Goal: Task Accomplishment & Management: Complete application form

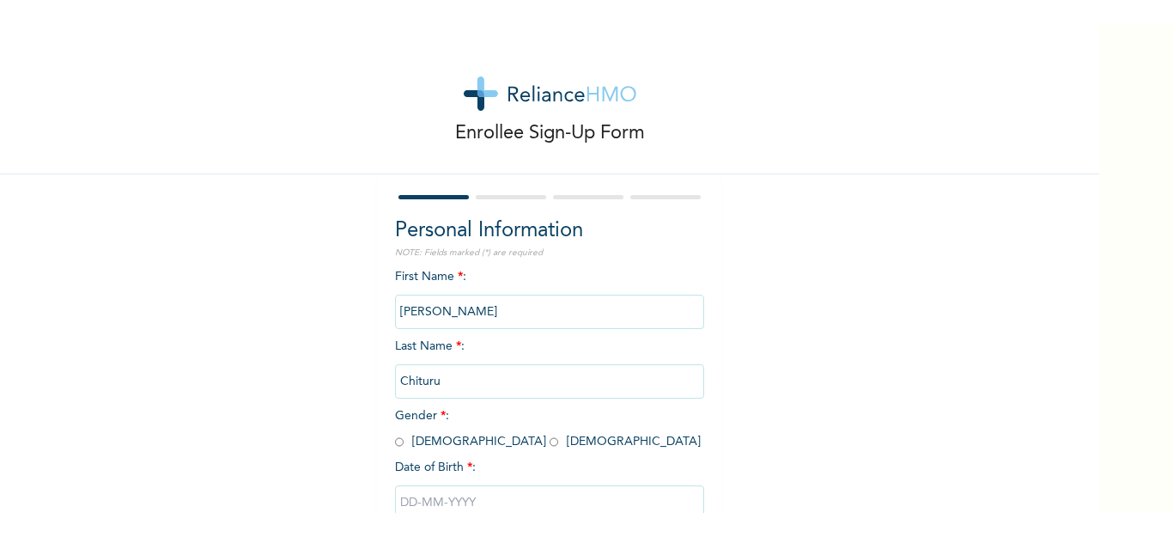
scroll to position [86, 0]
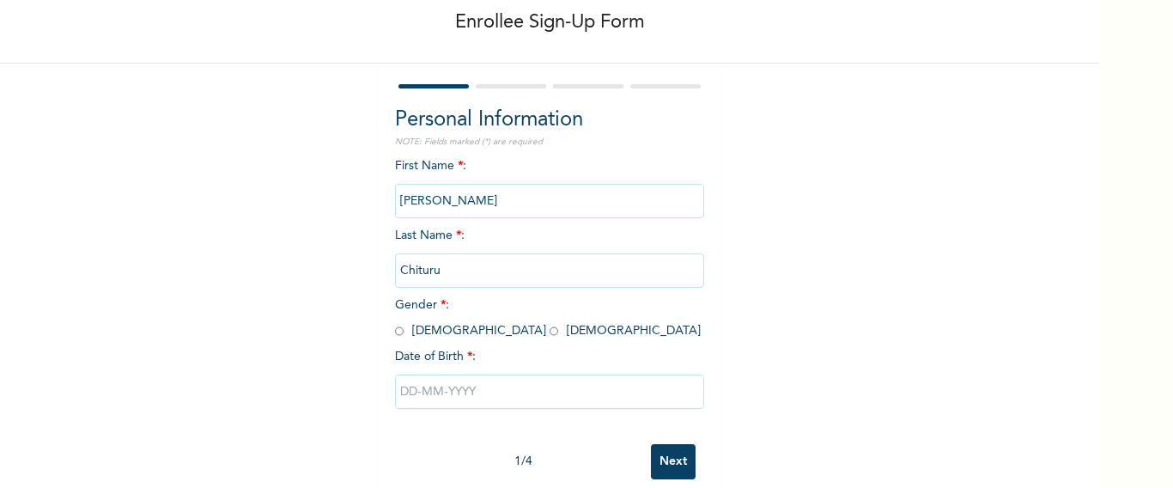
click at [549, 331] on input "radio" at bounding box center [553, 331] width 9 height 16
radio input "true"
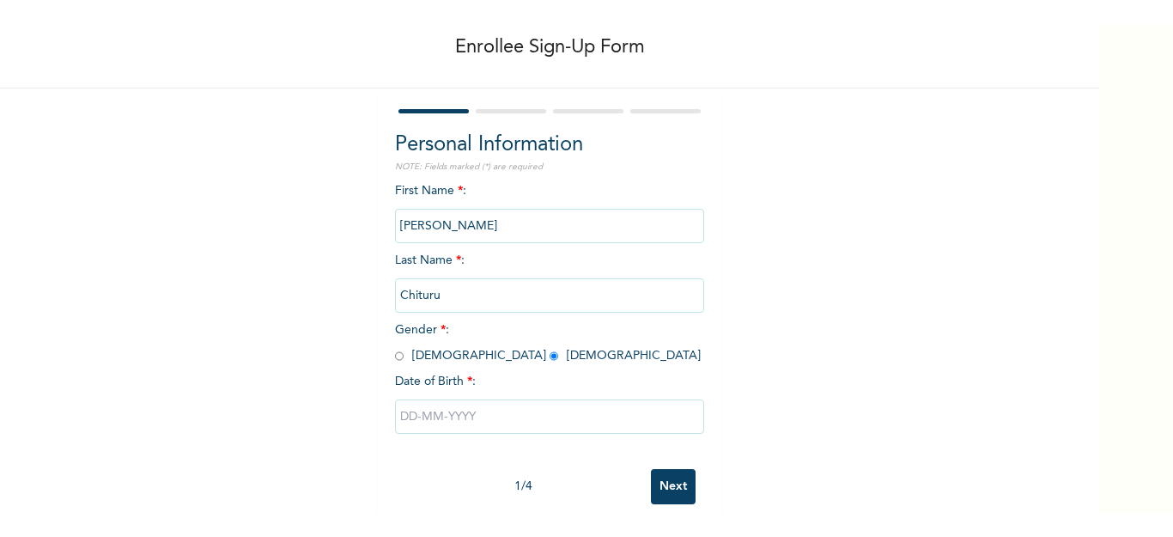
scroll to position [69, 0]
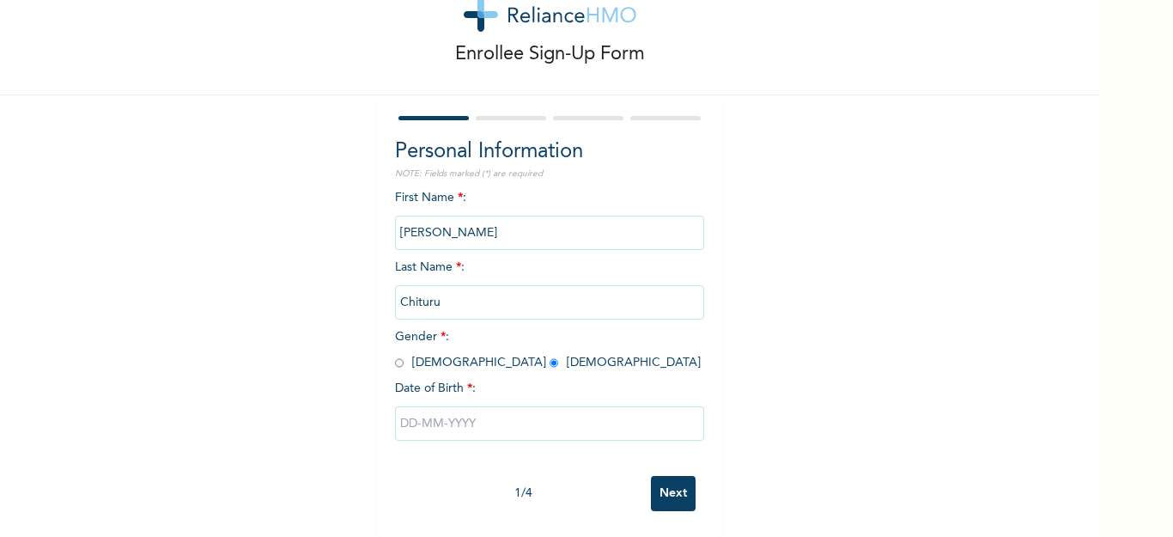
click at [419, 406] on input "text" at bounding box center [549, 423] width 309 height 34
select select "9"
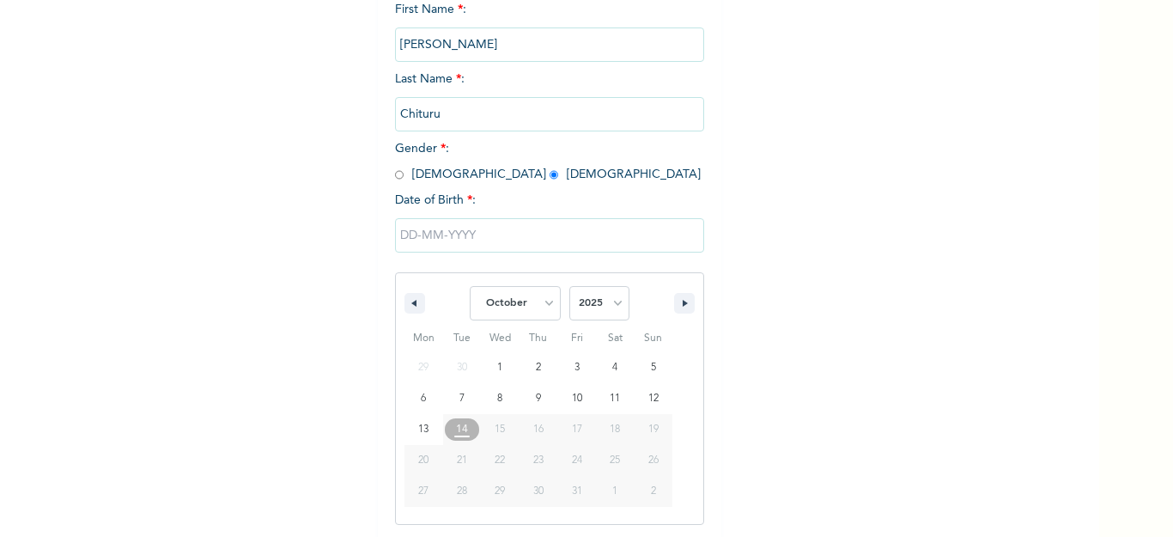
scroll to position [246, 0]
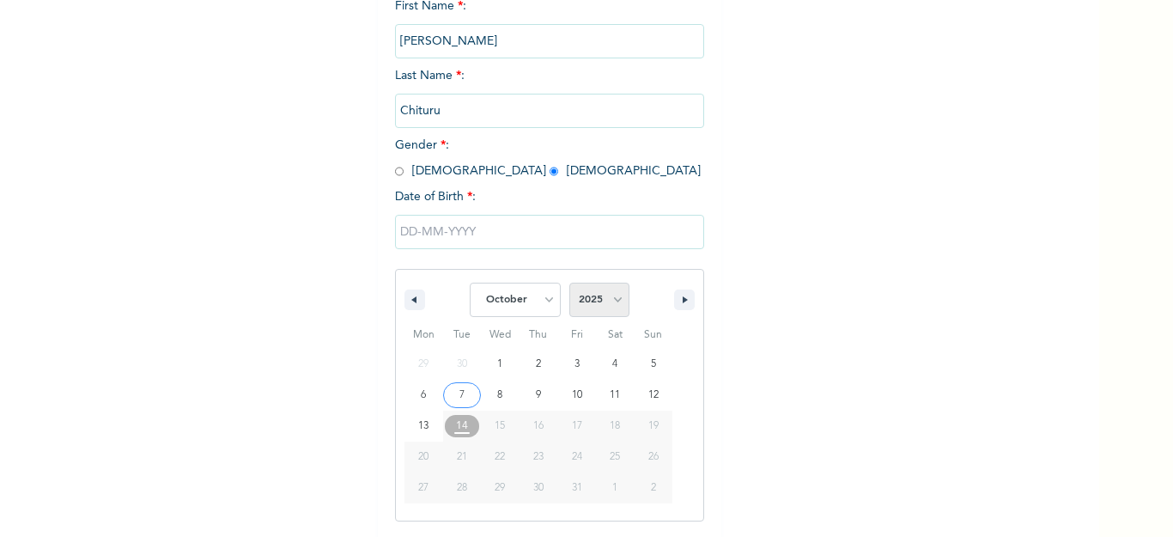
click at [573, 299] on select "2025 2024 2023 2022 2021 2020 2019 2018 2017 2016 2015 2014 2013 2012 2011 2010…" at bounding box center [599, 299] width 60 height 34
click at [598, 310] on select "2025 2024 2023 2022 2021 2020 2019 2018 2017 2016 2015 2014 2013 2012 2011 2010…" at bounding box center [599, 299] width 60 height 34
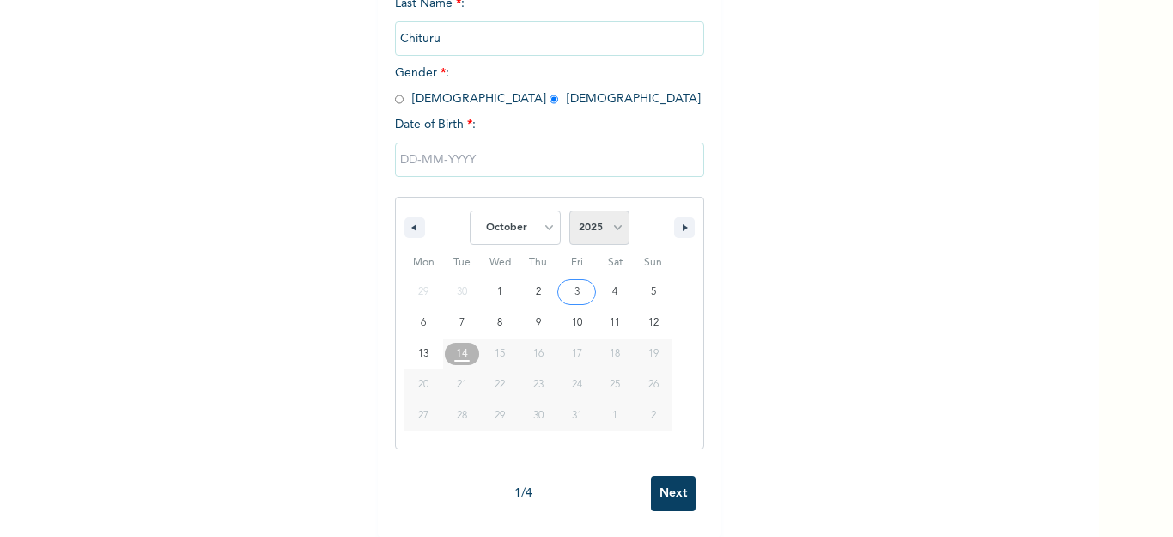
click at [583, 215] on select "2025 2024 2023 2022 2021 2020 2019 2018 2017 2016 2015 2014 2013 2012 2011 2010…" at bounding box center [599, 227] width 60 height 34
click at [576, 221] on select "2025 2024 2023 2022 2021 2020 2019 2018 2017 2016 2015 2014 2013 2012 2011 2010…" at bounding box center [599, 227] width 60 height 34
select select "1960"
click at [569, 210] on select "2025 2024 2023 2022 2021 2020 2019 2018 2017 2016 2015 2014 2013 2012 2011 2010…" at bounding box center [599, 227] width 60 height 34
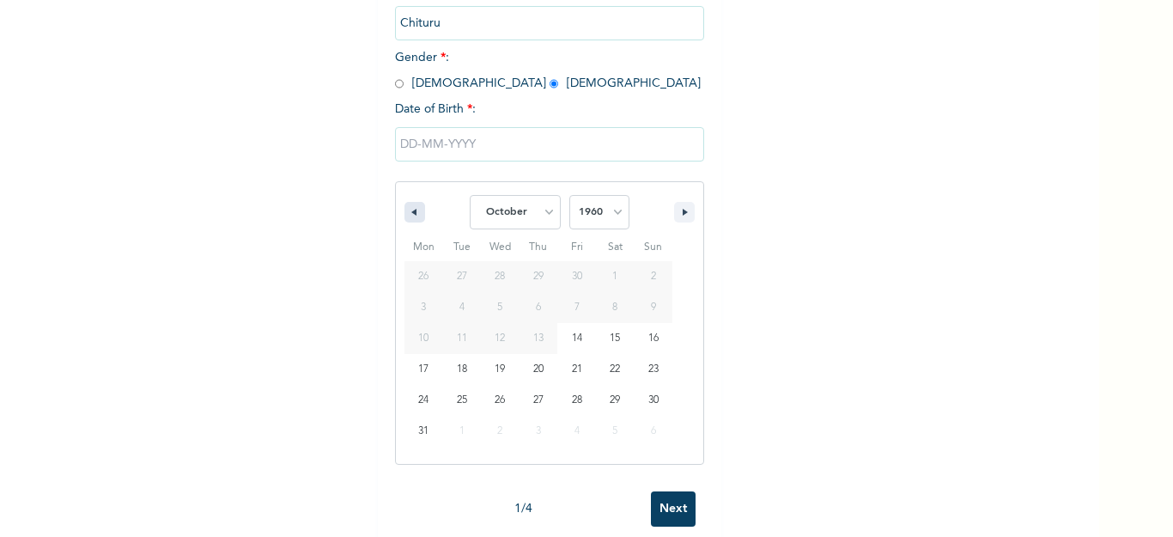
click at [406, 209] on button "button" at bounding box center [414, 212] width 21 height 21
click at [683, 212] on icon "button" at bounding box center [687, 212] width 9 height 7
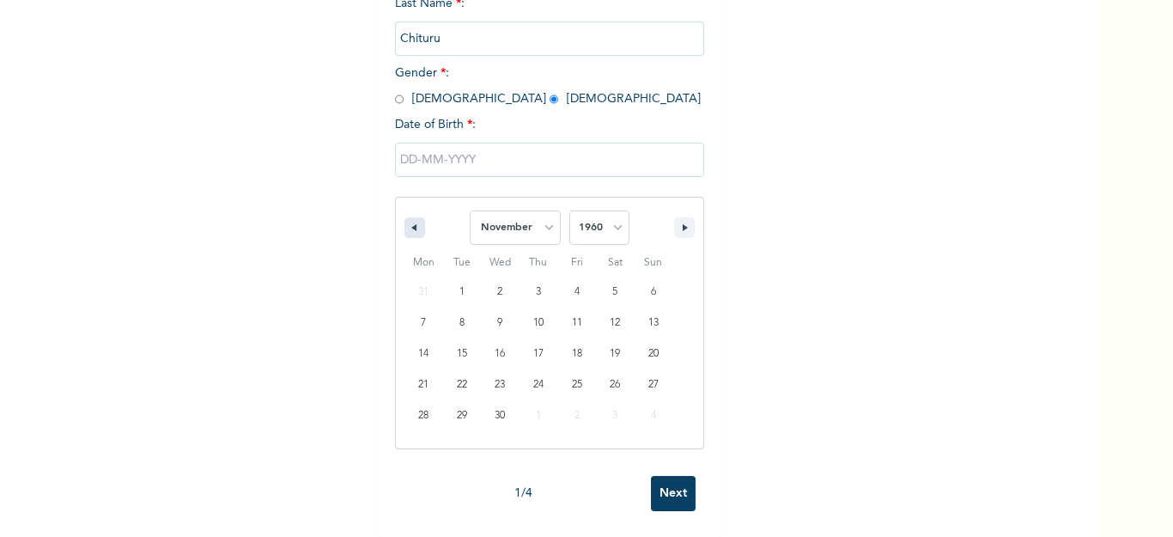
click at [408, 224] on icon "button" at bounding box center [412, 227] width 9 height 7
select select "9"
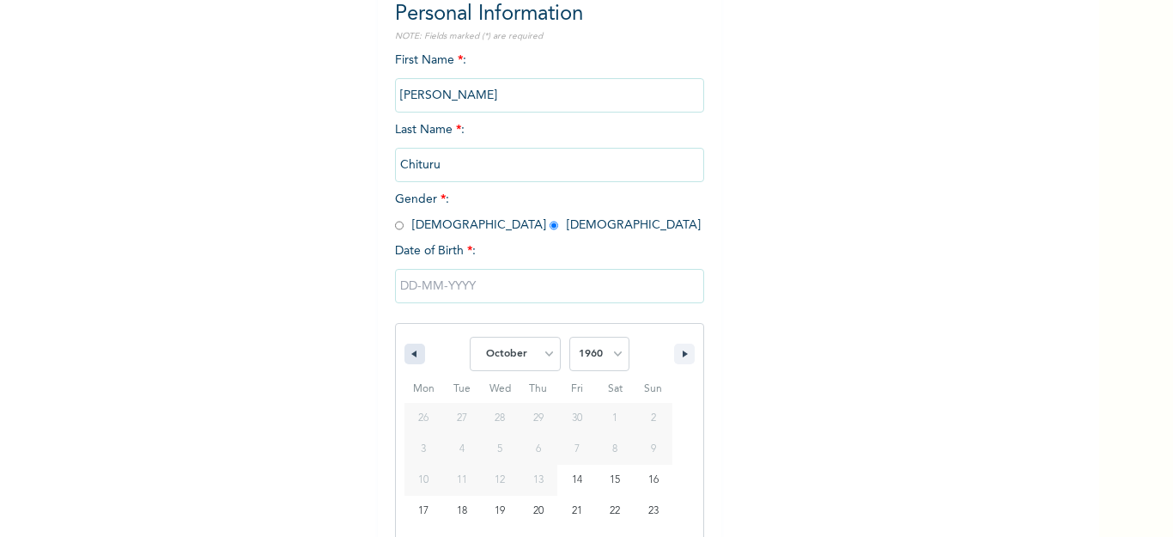
scroll to position [161, 0]
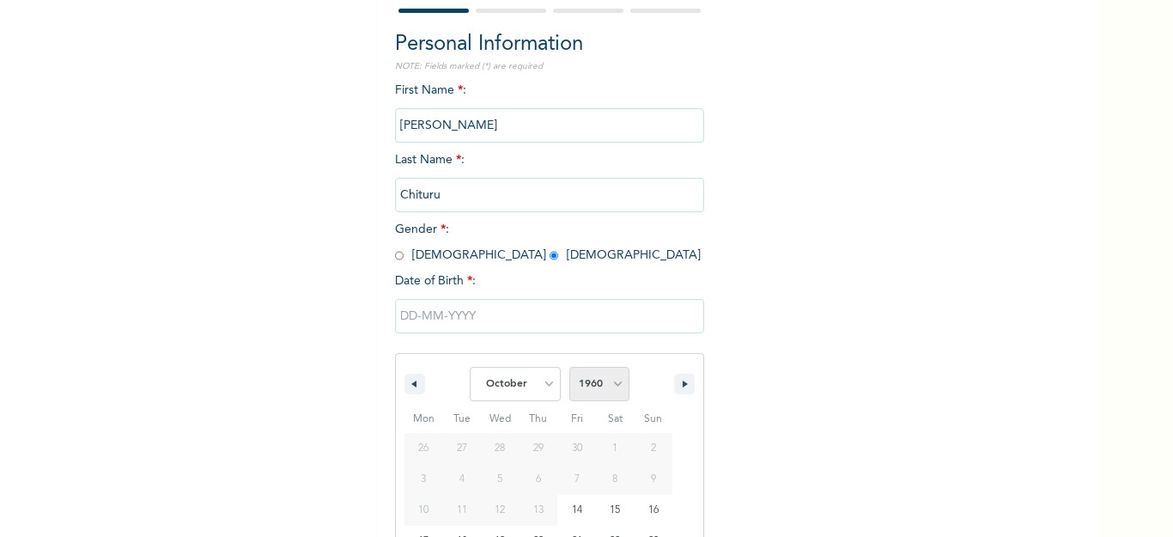
click at [599, 377] on select "2025 2024 2023 2022 2021 2020 2019 2018 2017 2016 2015 2014 2013 2012 2011 2010…" at bounding box center [599, 384] width 60 height 34
click at [611, 383] on select "2025 2024 2023 2022 2021 2020 2019 2018 2017 2016 2015 2014 2013 2012 2011 2010…" at bounding box center [599, 384] width 60 height 34
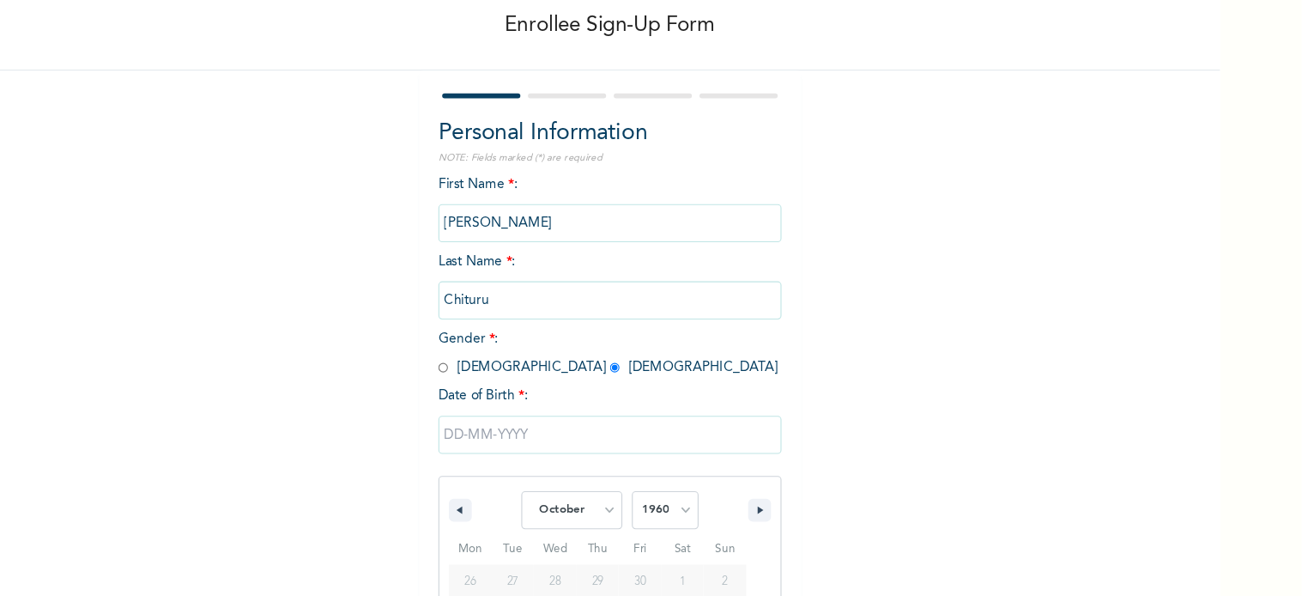
scroll to position [0, 0]
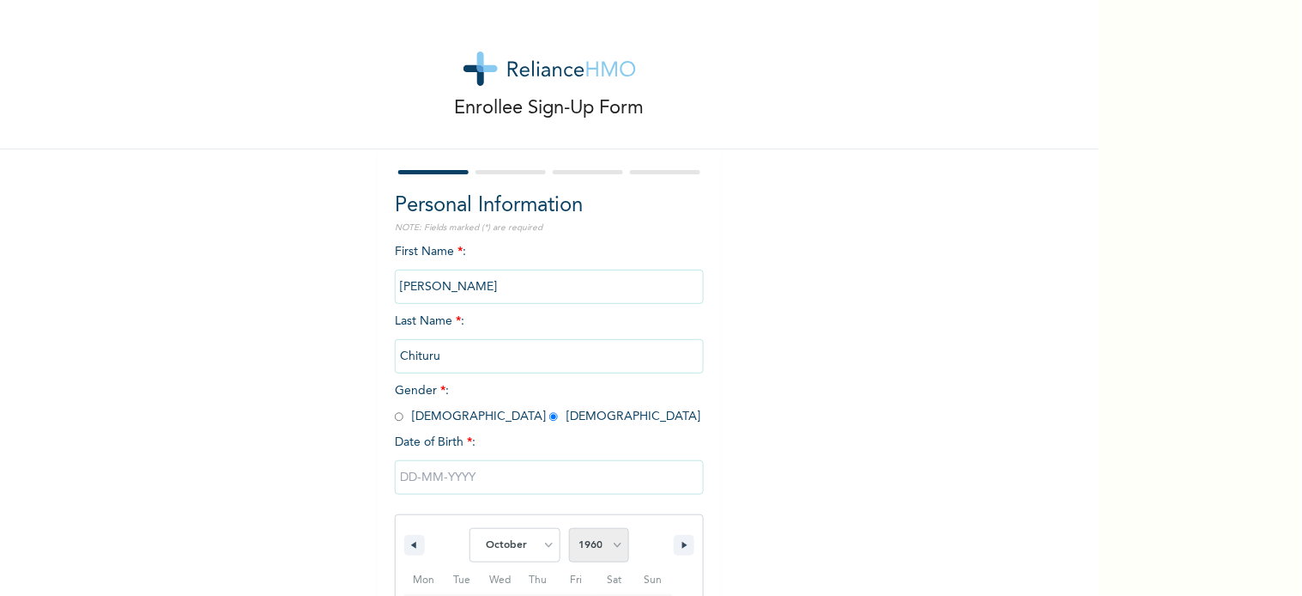
click at [604, 487] on select "2025 2024 2023 2022 2021 2020 2019 2018 2017 2016 2015 2014 2013 2012 2011 2010…" at bounding box center [599, 545] width 60 height 34
click at [593, 487] on select "2025 2024 2023 2022 2021 2020 2019 2018 2017 2016 2015 2014 2013 2012 2011 2010…" at bounding box center [599, 545] width 60 height 34
click at [774, 449] on div "Enrollee Sign-Up Form Personal Information NOTE: Fields marked (*) are required…" at bounding box center [549, 442] width 1099 height 885
click at [658, 487] on input "Next" at bounding box center [673, 547] width 45 height 35
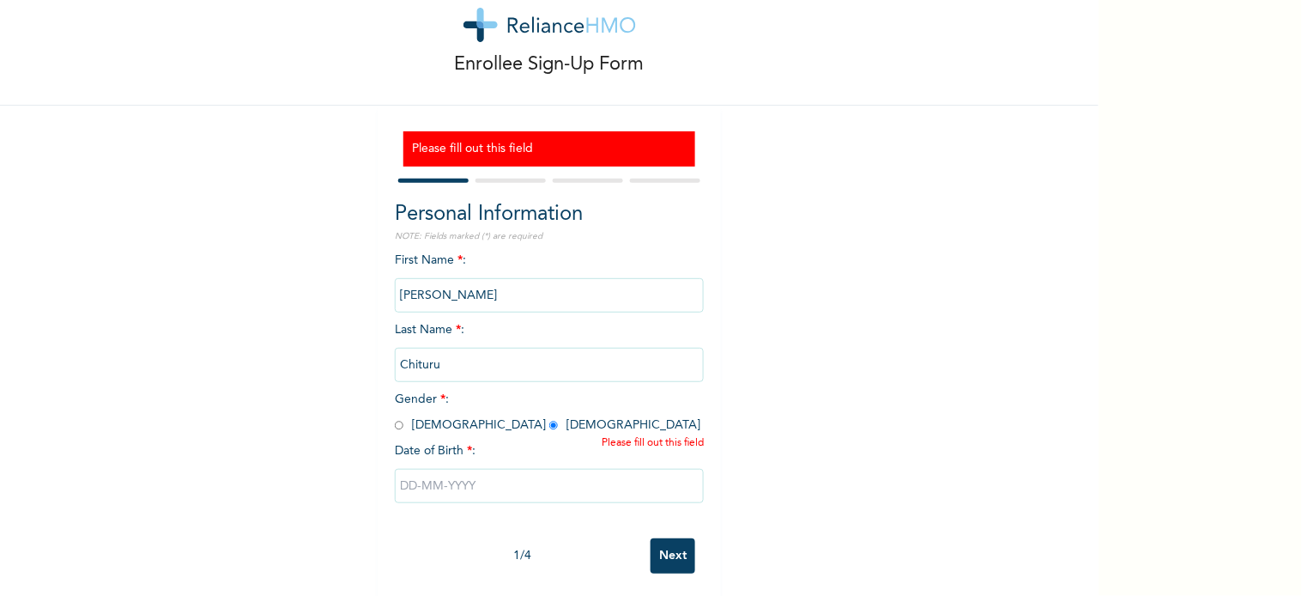
scroll to position [63, 0]
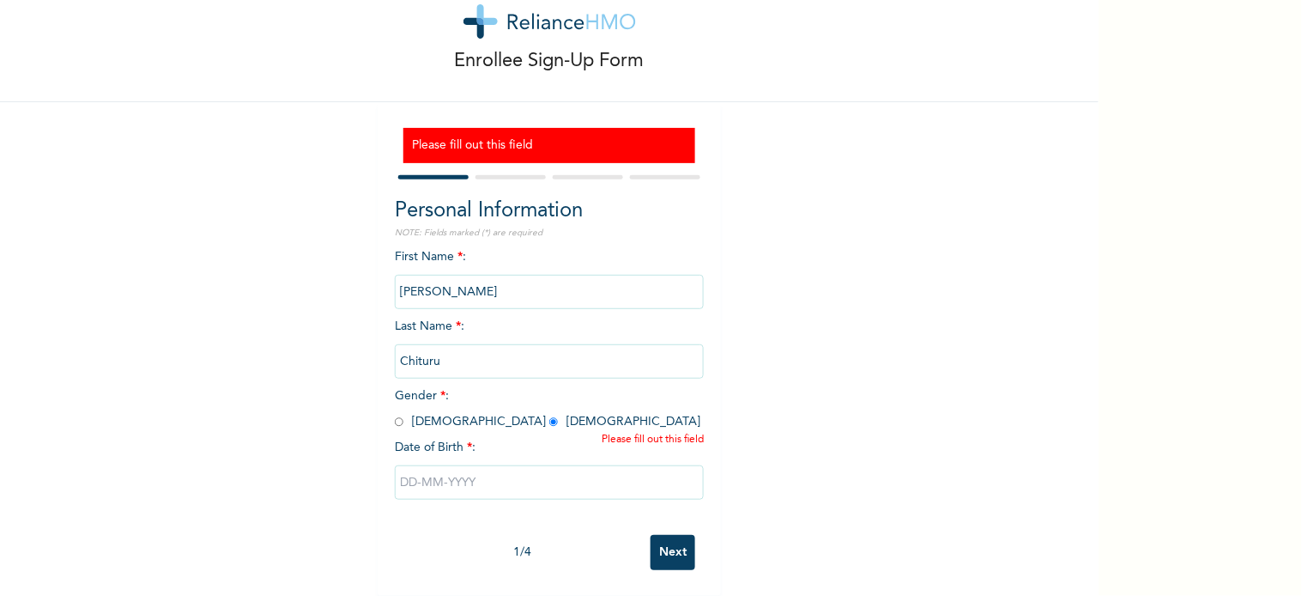
click at [452, 465] on input "text" at bounding box center [549, 482] width 309 height 34
select select "9"
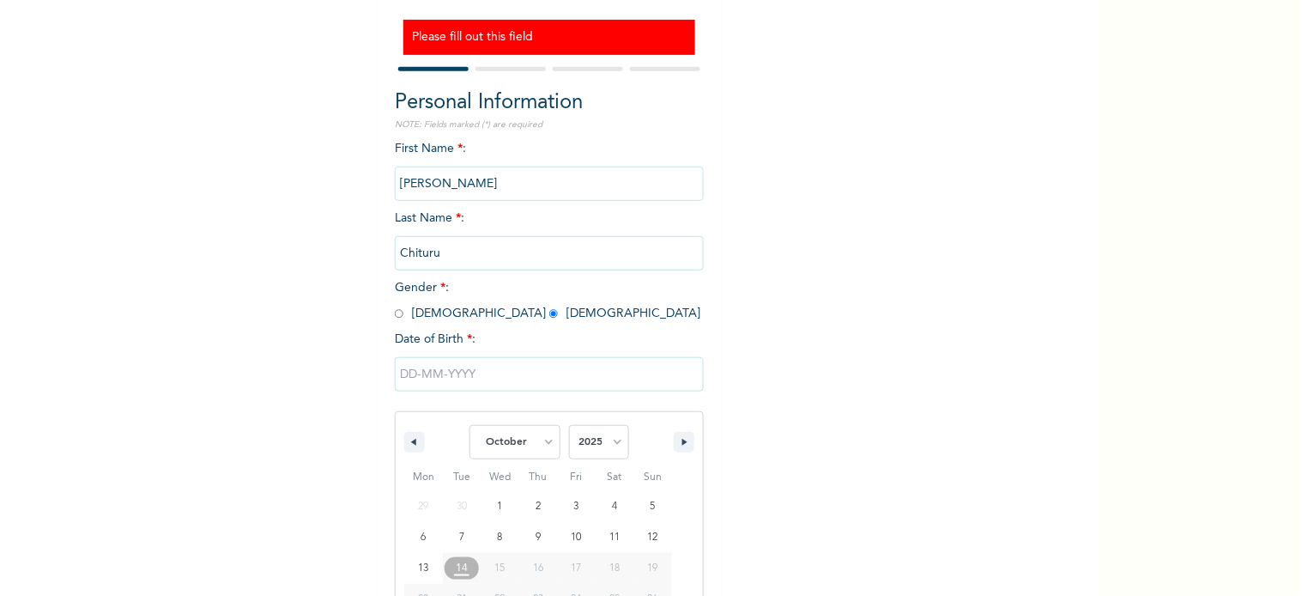
type input "10/07/2025"
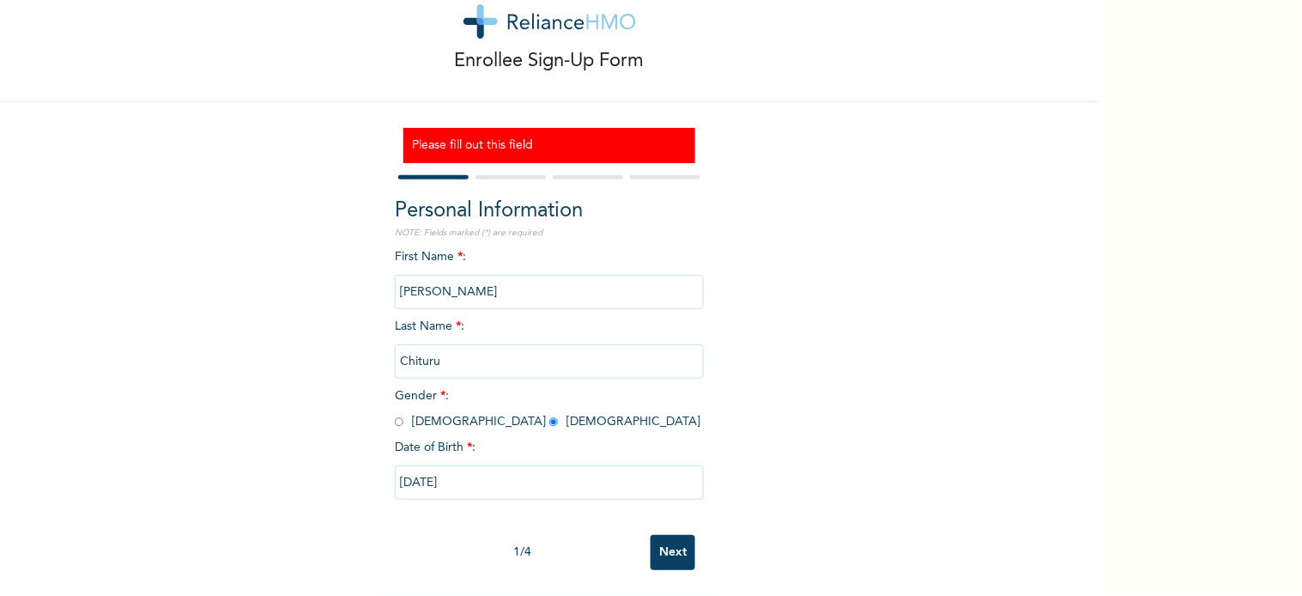
click at [473, 470] on input "10/07/2025" at bounding box center [549, 482] width 309 height 34
select select "9"
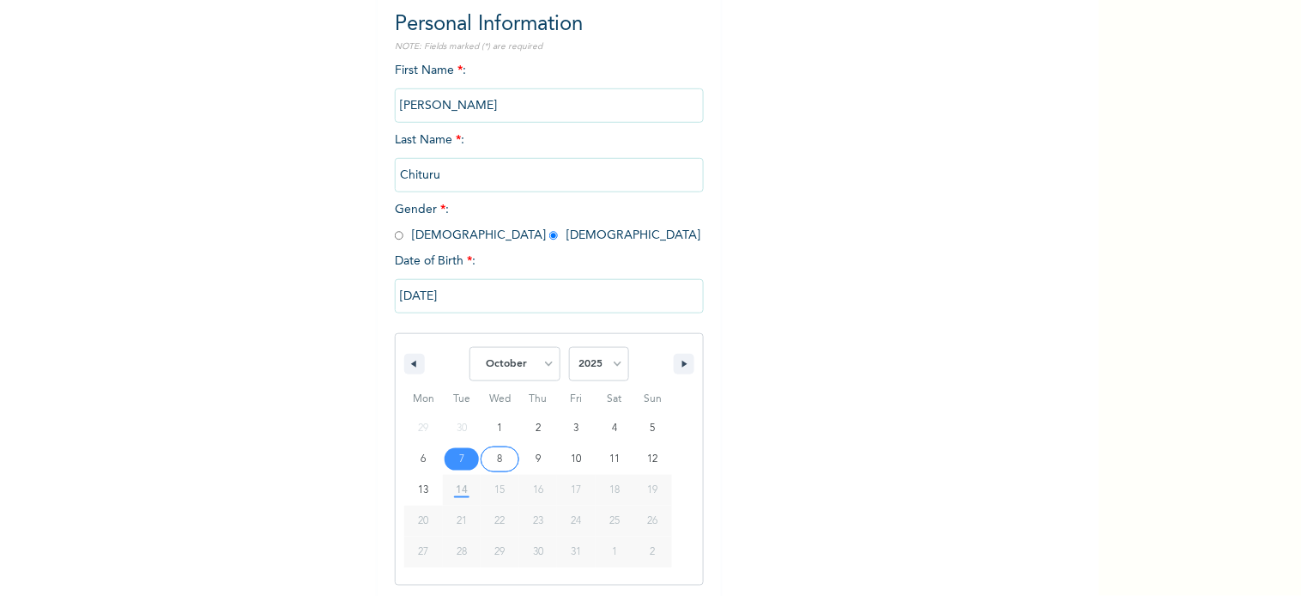
scroll to position [239, 0]
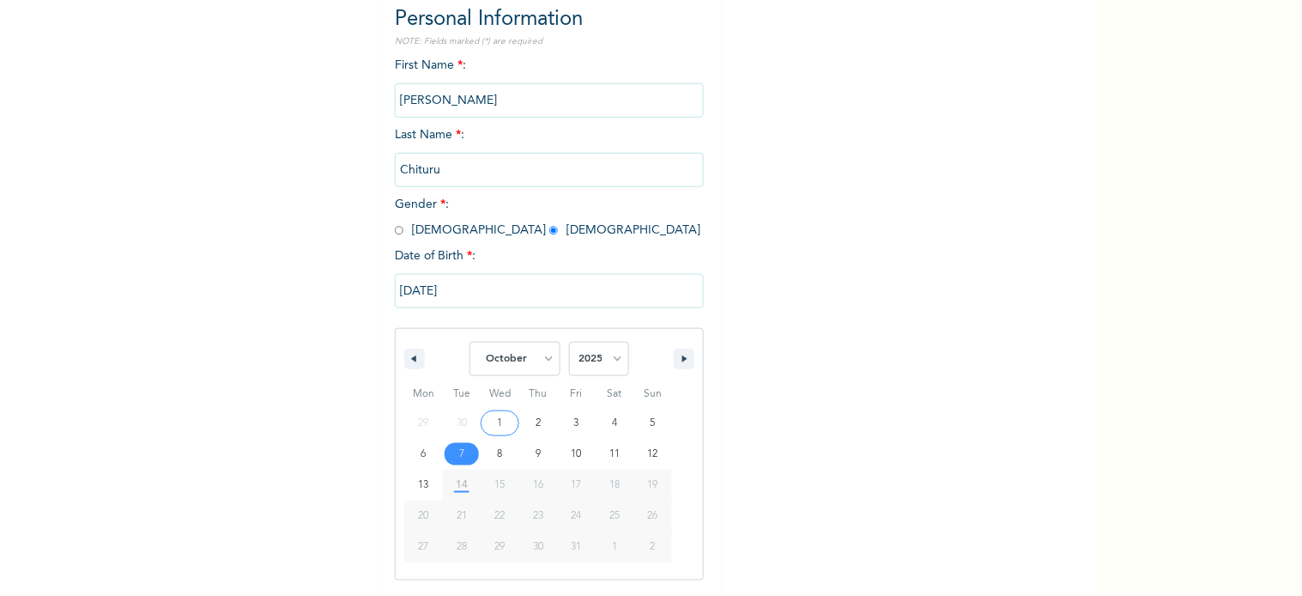
click at [472, 294] on input "10/07/2025" at bounding box center [549, 291] width 309 height 34
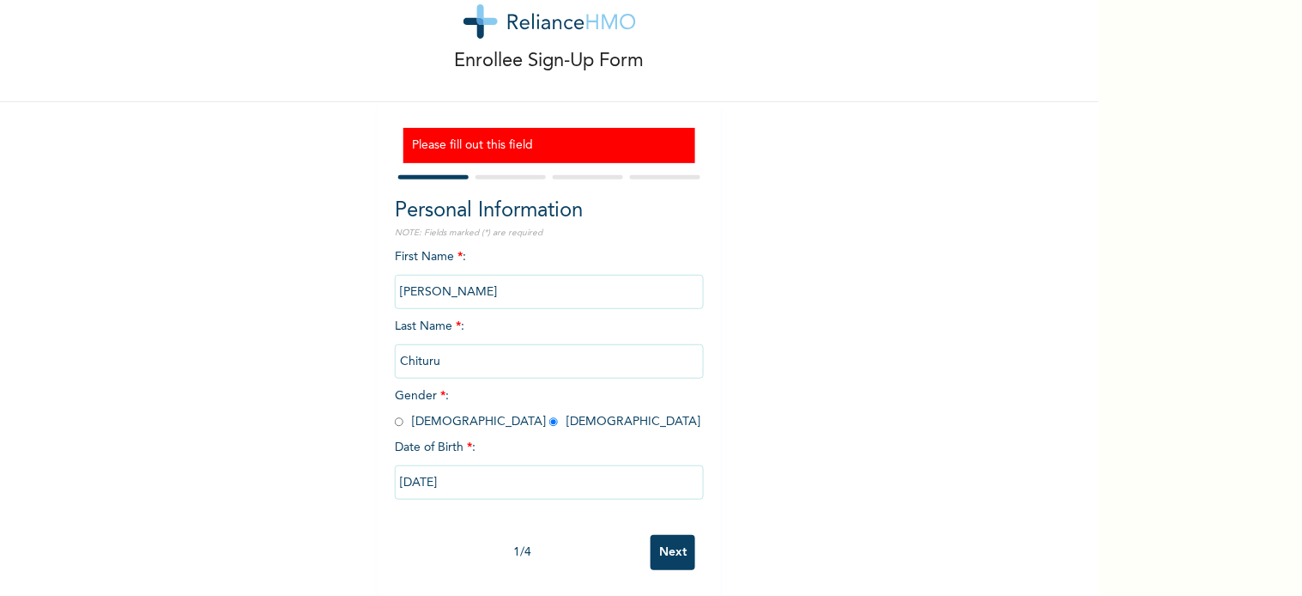
click at [456, 470] on input "10/07/2025" at bounding box center [549, 482] width 309 height 34
select select "9"
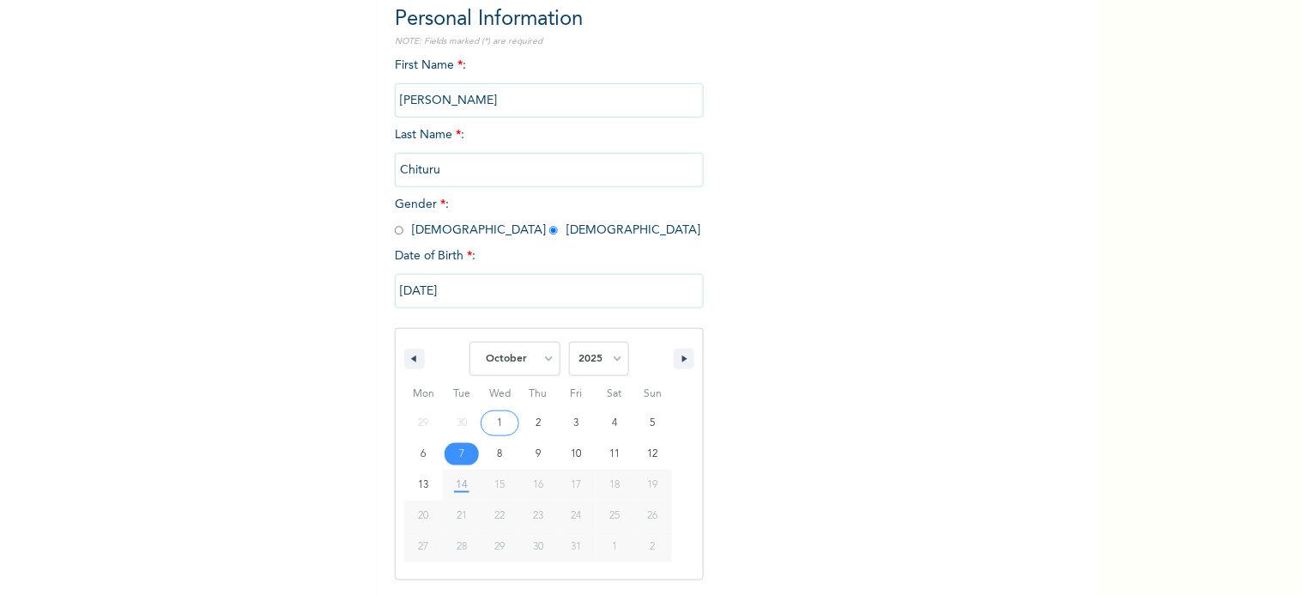
click at [438, 293] on input "10/07/2025" at bounding box center [549, 291] width 309 height 34
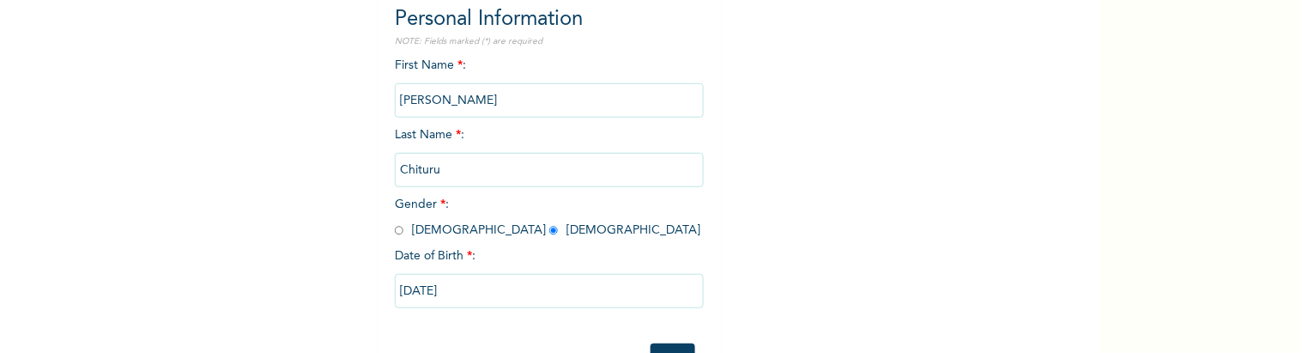
scroll to position [306, 0]
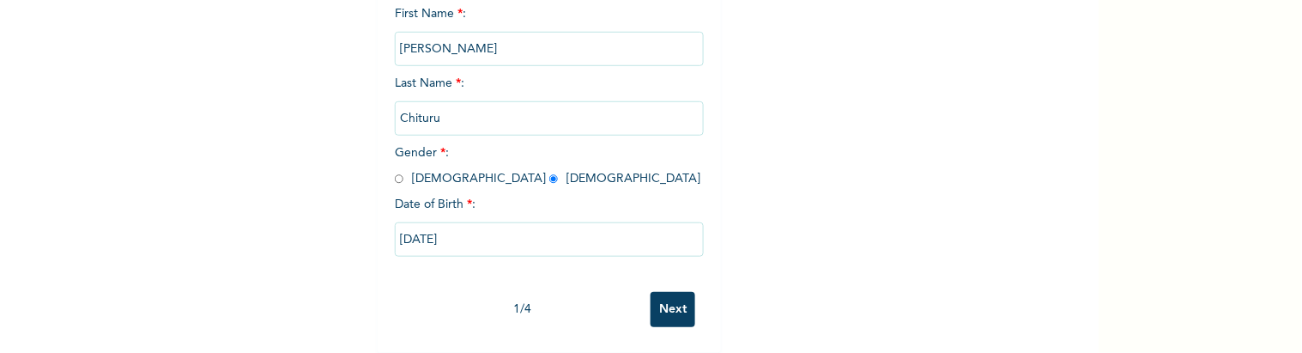
click at [549, 222] on input "10/07/2025" at bounding box center [549, 239] width 309 height 34
select select "9"
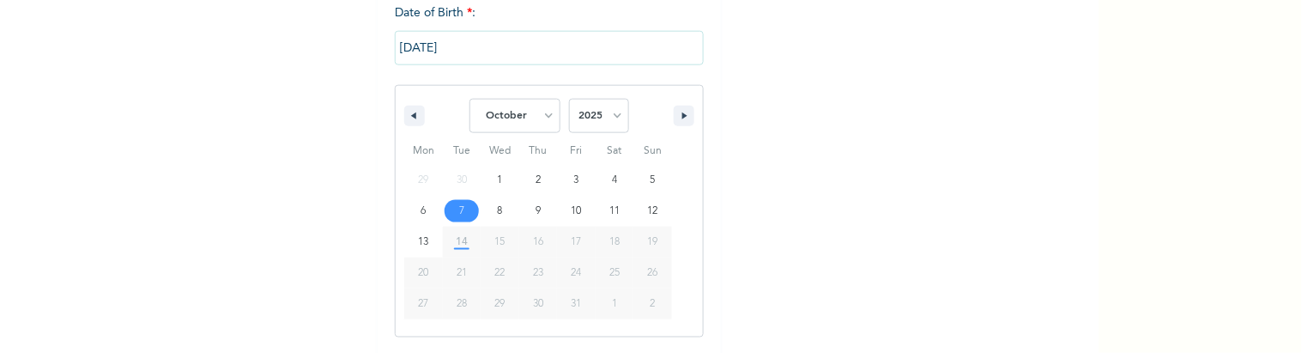
scroll to position [482, 0]
type input "10/01/2025"
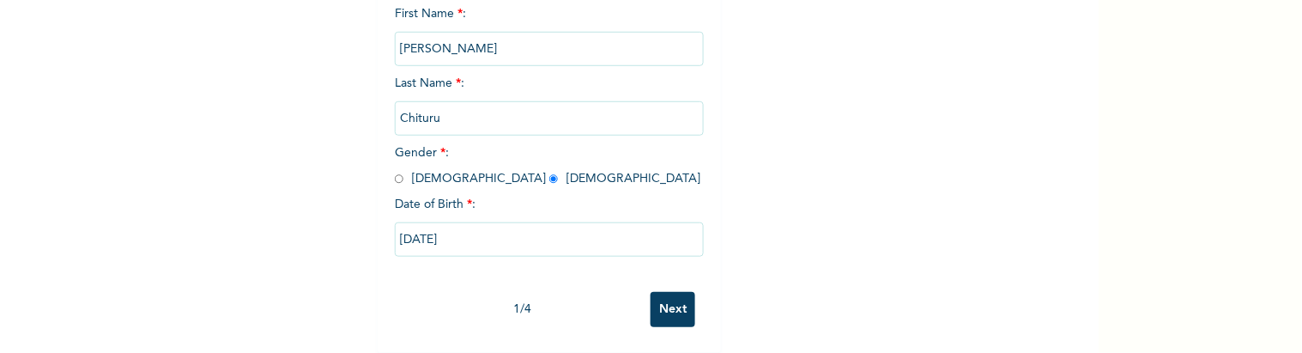
scroll to position [306, 0]
click at [417, 222] on input "10/01/2025" at bounding box center [549, 239] width 309 height 34
select select "9"
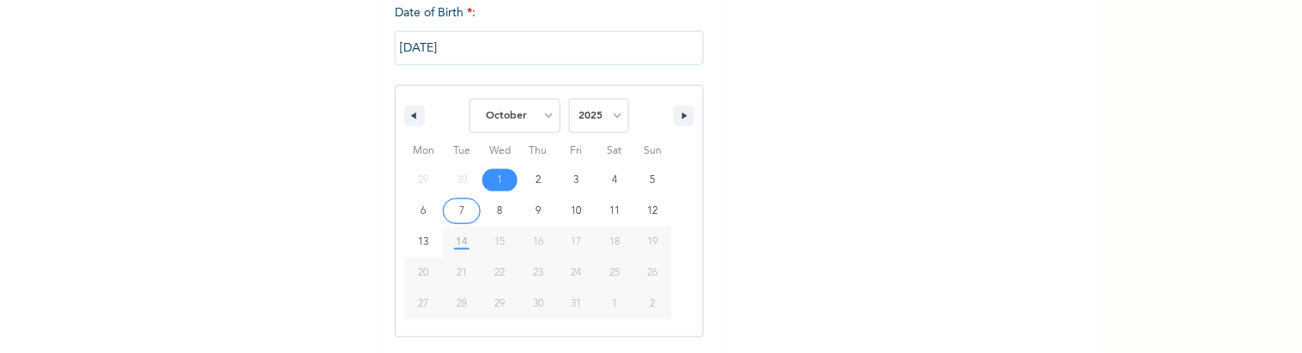
scroll to position [482, 0]
click at [401, 43] on input "10/01/2025" at bounding box center [549, 47] width 309 height 34
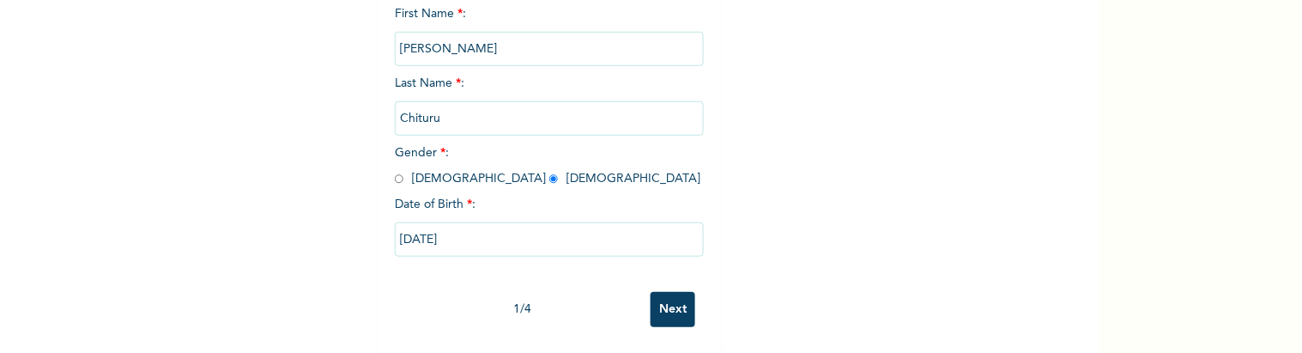
scroll to position [306, 0]
paste input "text"
type input "10/01/2025"
click at [326, 233] on div "Enrollee Sign-Up Form Please fill out this field Personal Information NOTE: Fie…" at bounding box center [549, 31] width 1099 height 643
click at [452, 222] on input "10/01/2025" at bounding box center [549, 239] width 309 height 34
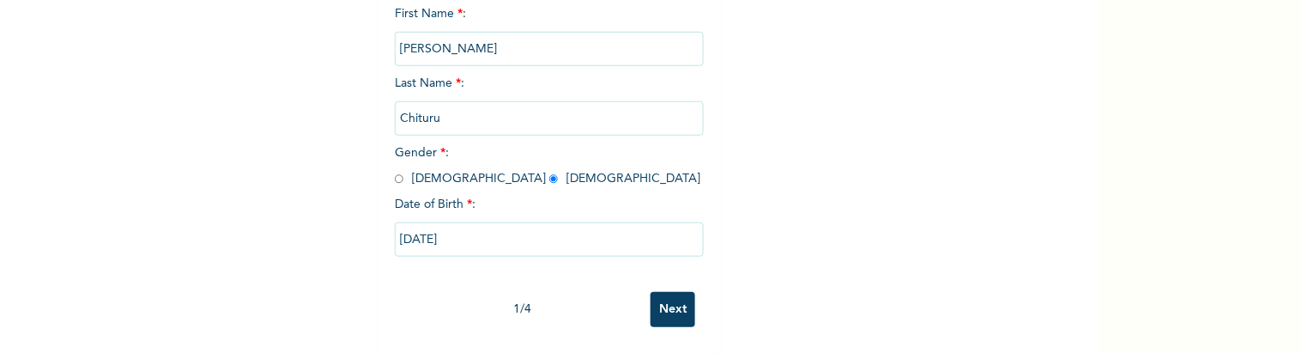
select select "9"
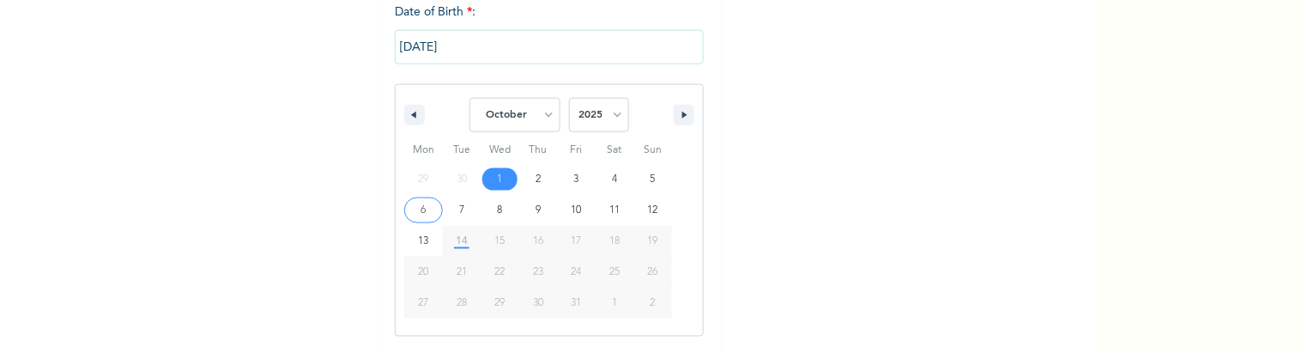
click at [433, 38] on input "10/01/2025" at bounding box center [549, 47] width 309 height 34
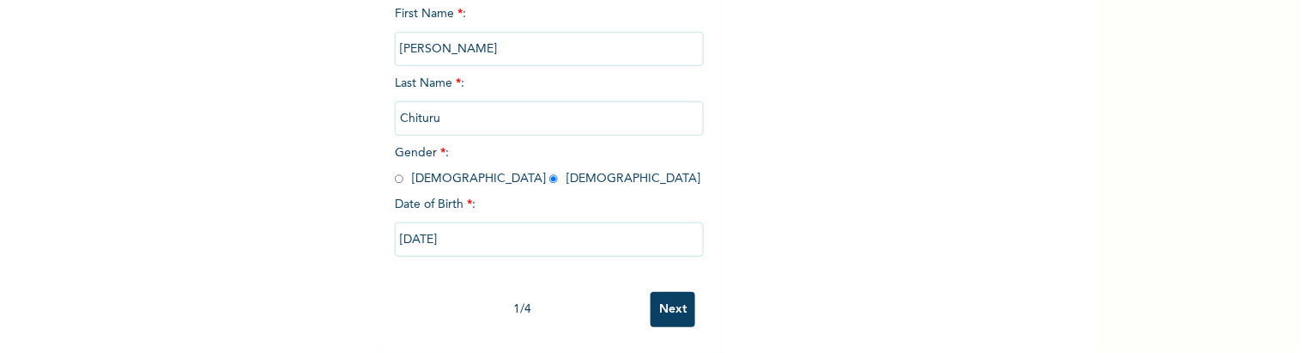
type input "10/01/2025"
drag, startPoint x: 505, startPoint y: 226, endPoint x: 423, endPoint y: 221, distance: 81.7
click at [423, 222] on input "10/01/2025" at bounding box center [549, 239] width 309 height 34
select select "9"
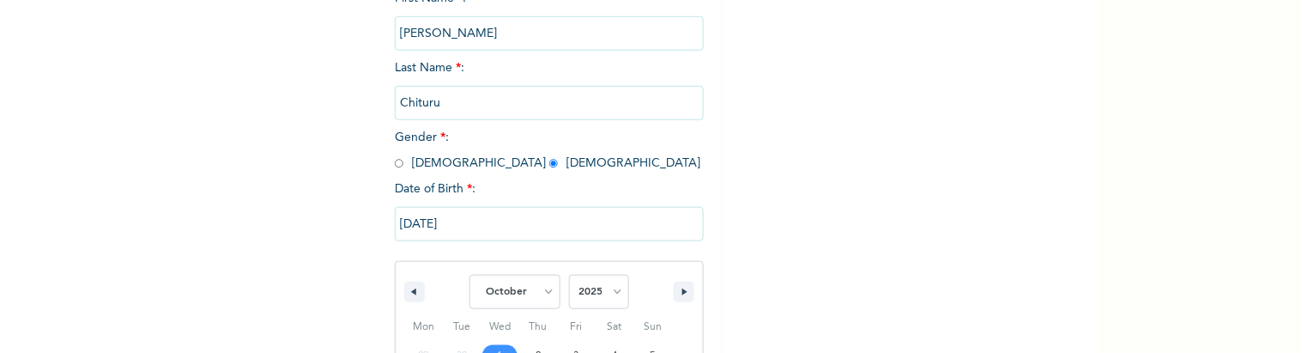
scroll to position [482, 0]
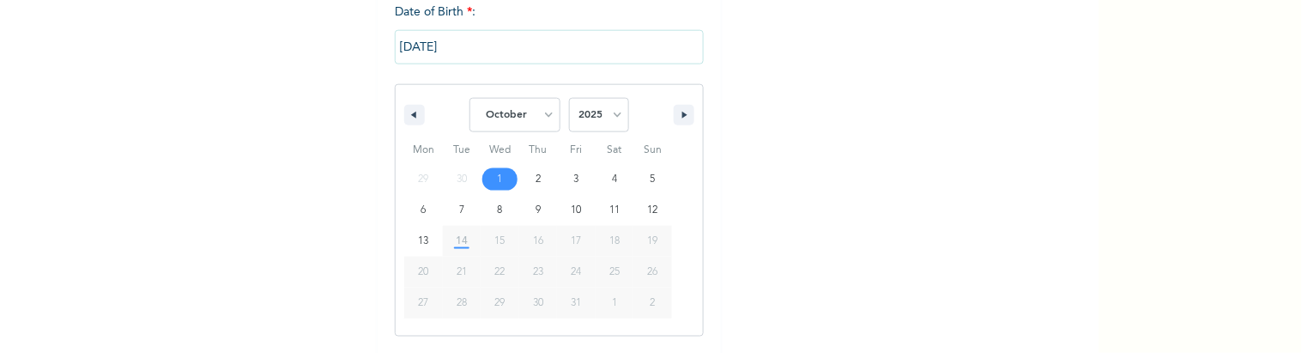
click at [500, 46] on input "10/01/2025" at bounding box center [549, 47] width 309 height 34
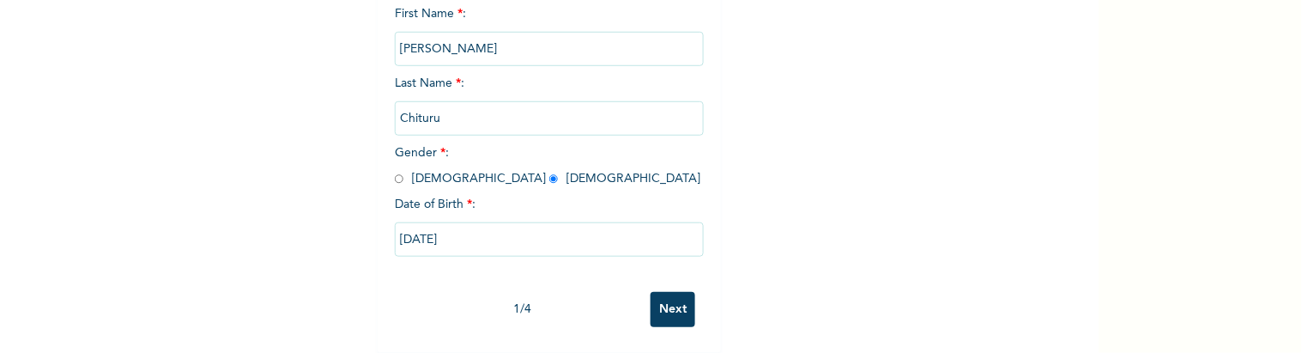
scroll to position [306, 0]
click at [419, 222] on input "10/01/2025" at bounding box center [549, 239] width 309 height 34
type input "10/01/2025"
select select "9"
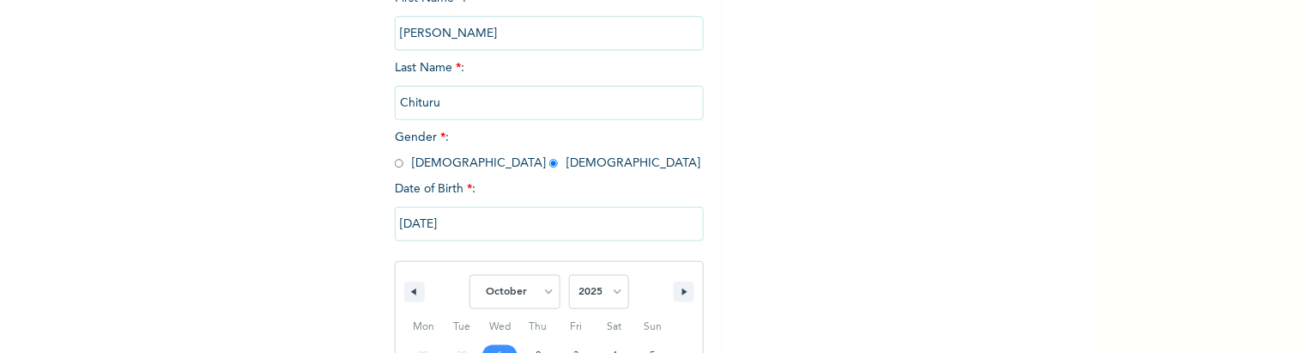
scroll to position [482, 0]
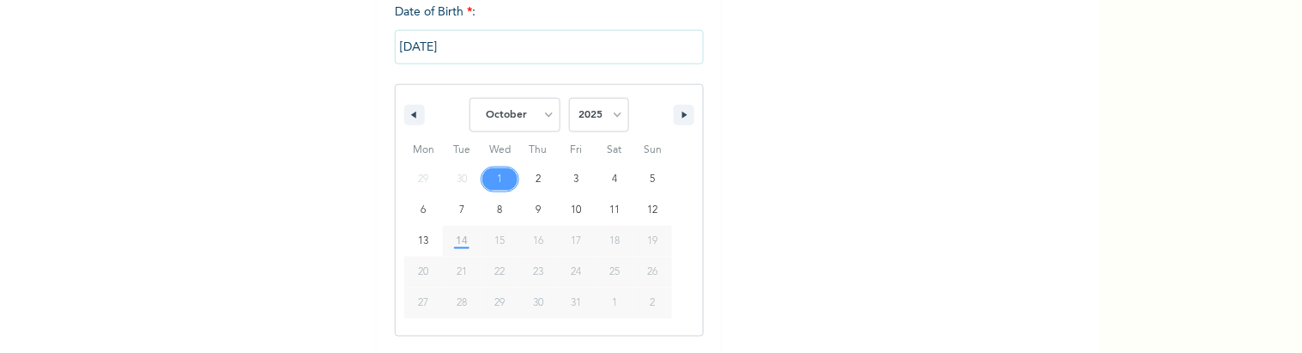
drag, startPoint x: 452, startPoint y: 39, endPoint x: 355, endPoint y: 47, distance: 96.5
paste input "text"
type input "10/01/2025"
click at [428, 37] on input "10/01/2025" at bounding box center [549, 47] width 309 height 34
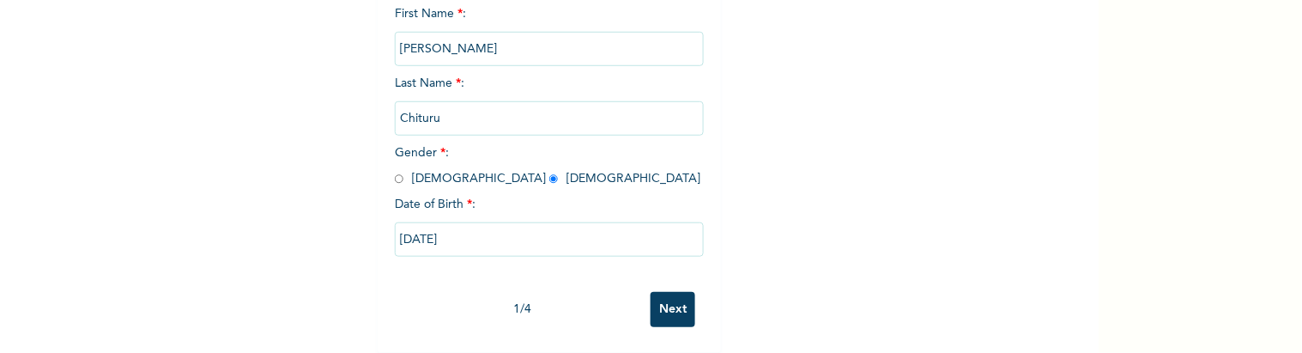
scroll to position [306, 0]
click at [428, 37] on input "[PERSON_NAME]" at bounding box center [549, 49] width 309 height 34
drag, startPoint x: 458, startPoint y: 228, endPoint x: 388, endPoint y: 228, distance: 70.4
click at [395, 228] on input "10/01/2025" at bounding box center [549, 239] width 309 height 34
select select "9"
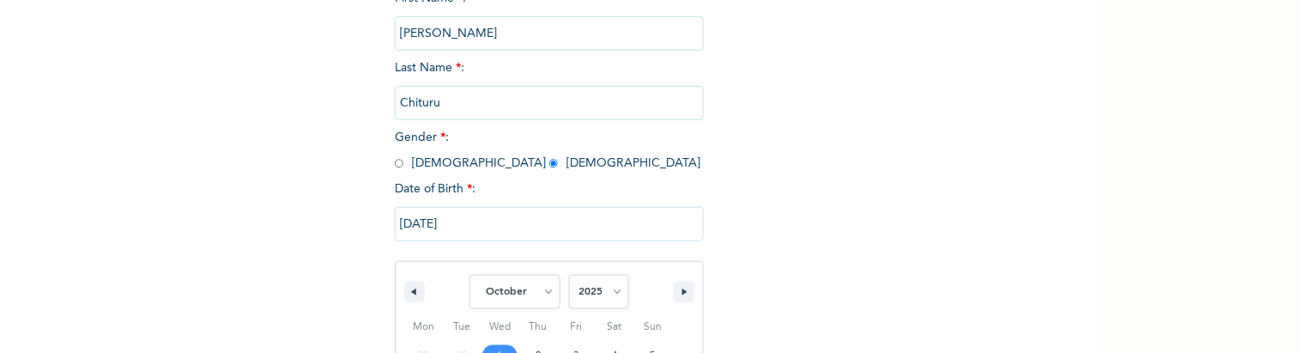
paste input "text"
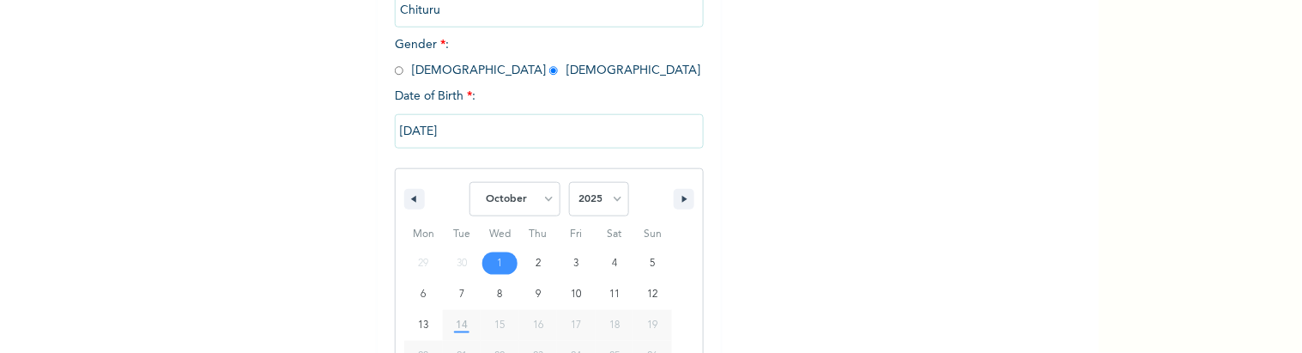
type input "10/01/2025"
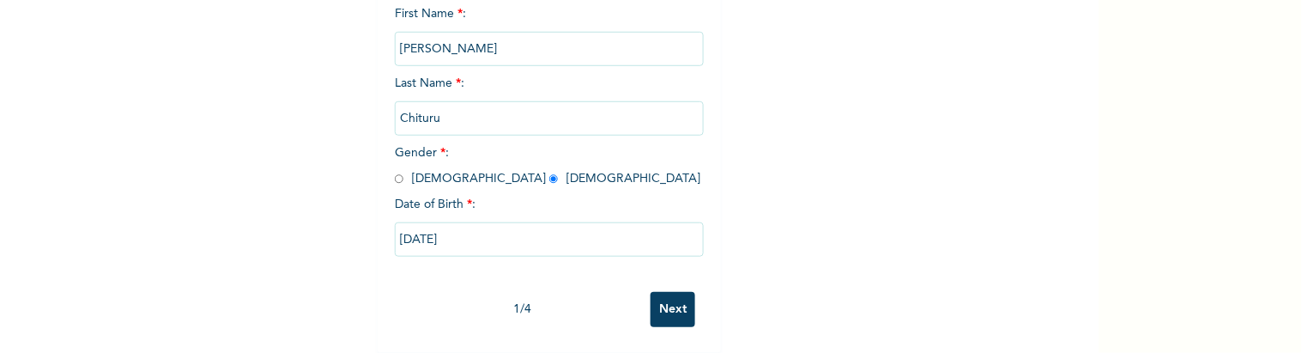
click at [229, 246] on div "Enrollee Sign-Up Form Please fill out this field Personal Information NOTE: Fie…" at bounding box center [549, 31] width 1099 height 643
click at [492, 228] on input "10/01/2025" at bounding box center [549, 239] width 309 height 34
select select "9"
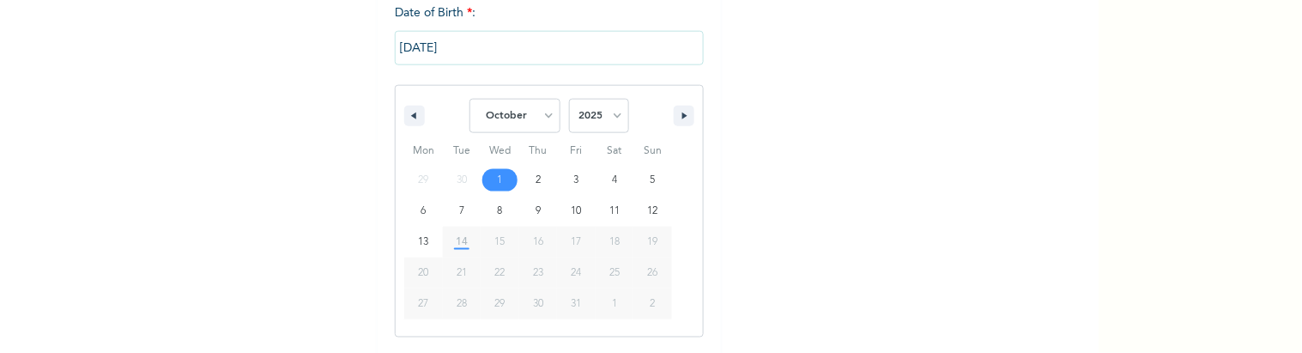
scroll to position [482, 0]
click at [440, 48] on input "10/01/2025" at bounding box center [549, 47] width 309 height 34
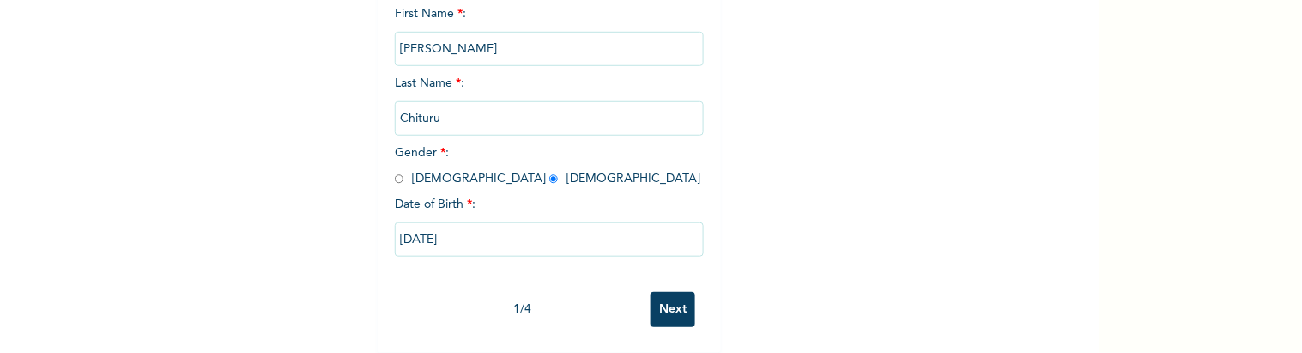
scroll to position [306, 0]
click at [412, 228] on input "10/01/2025" at bounding box center [549, 239] width 309 height 34
type input "10/01/2025"
select select "9"
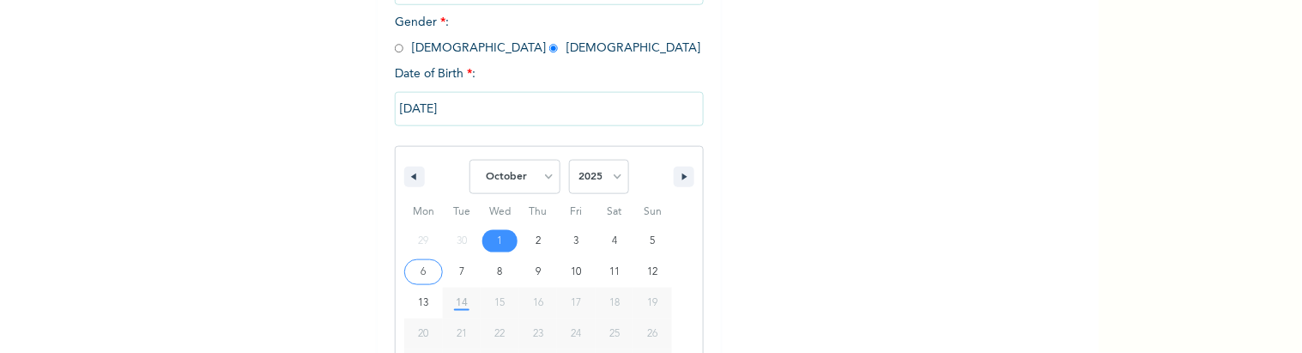
scroll to position [387, 0]
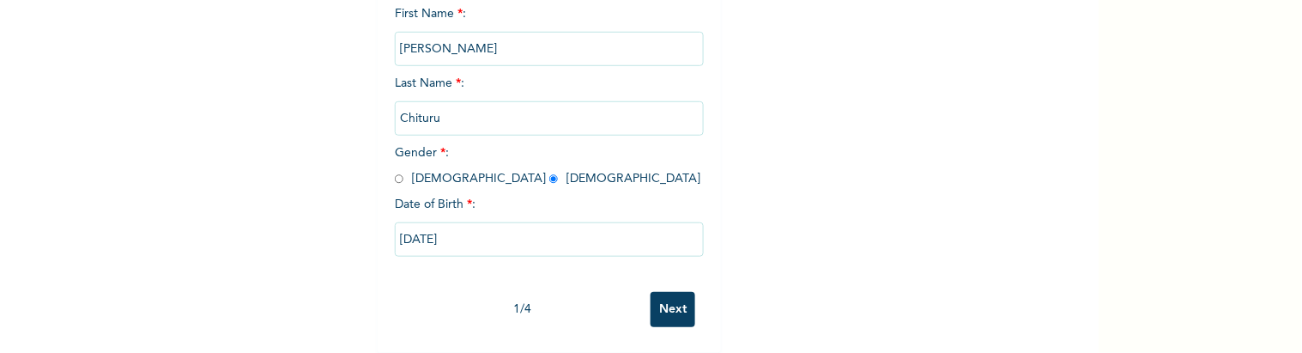
click at [450, 23] on div "First Name * : Tasie-Amadi Last Name * : Chituru Gender * : Male Female Date of…" at bounding box center [549, 144] width 309 height 278
click at [459, 101] on input "Chituru" at bounding box center [549, 118] width 309 height 34
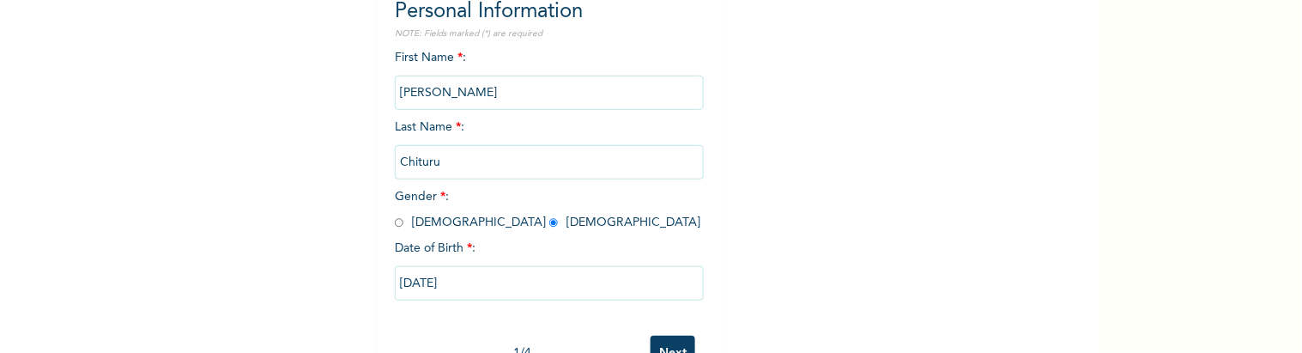
scroll to position [210, 0]
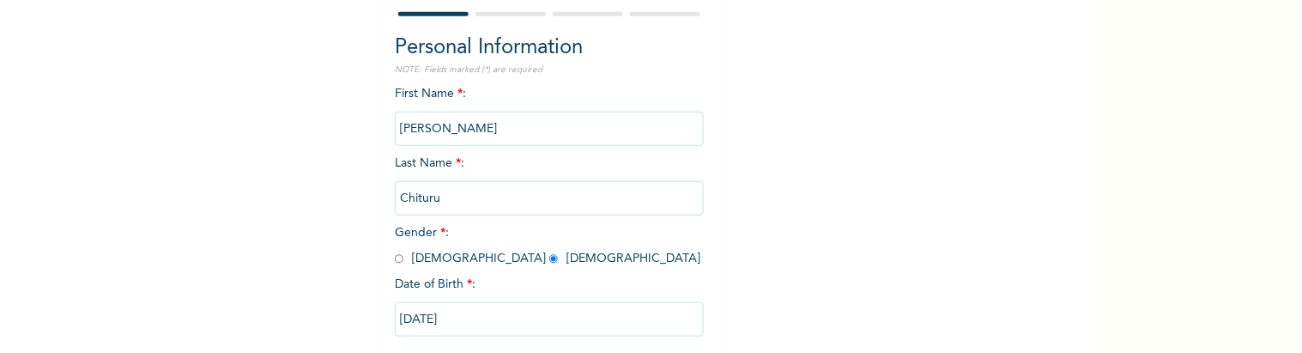
click at [465, 130] on input "[PERSON_NAME]" at bounding box center [549, 129] width 309 height 34
drag, startPoint x: 418, startPoint y: 122, endPoint x: 435, endPoint y: 118, distance: 17.5
click at [435, 118] on input "[PERSON_NAME]" at bounding box center [549, 129] width 309 height 34
click at [447, 130] on input "[PERSON_NAME]" at bounding box center [549, 129] width 309 height 34
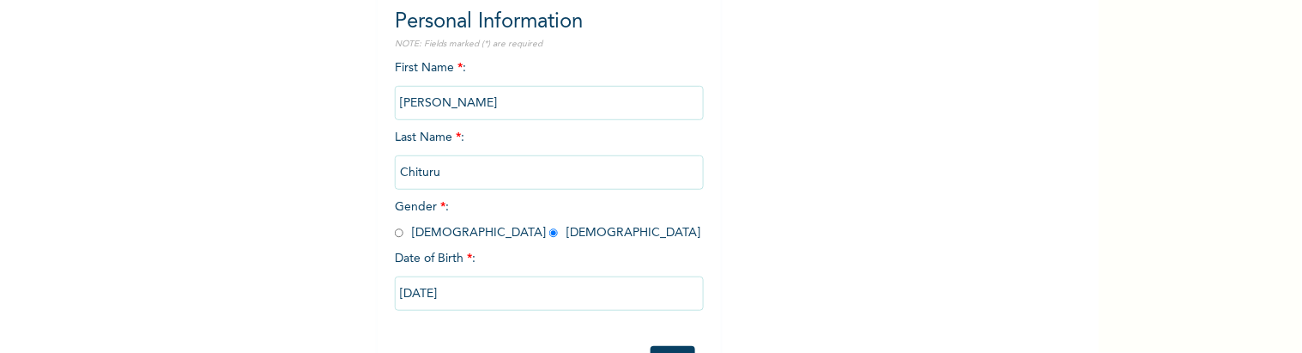
scroll to position [306, 0]
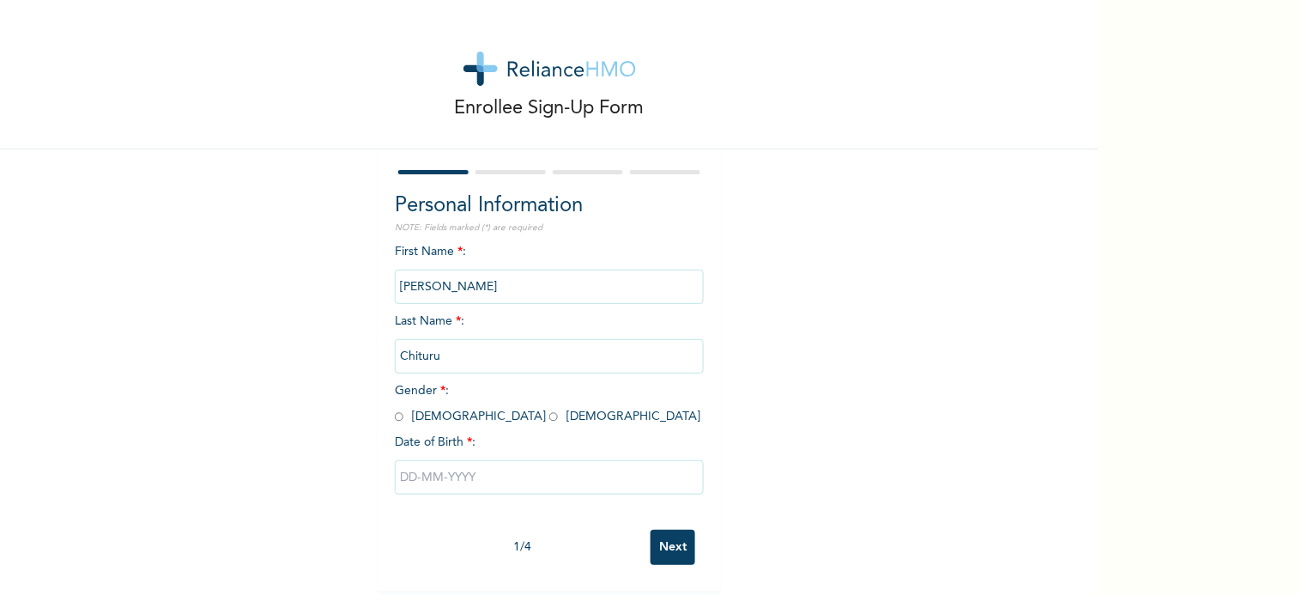
scroll to position [10, 0]
click at [472, 343] on input "Chituru" at bounding box center [549, 356] width 309 height 34
click at [464, 347] on input "Chituru" at bounding box center [549, 356] width 309 height 34
click at [466, 283] on input "[PERSON_NAME]" at bounding box center [549, 287] width 309 height 34
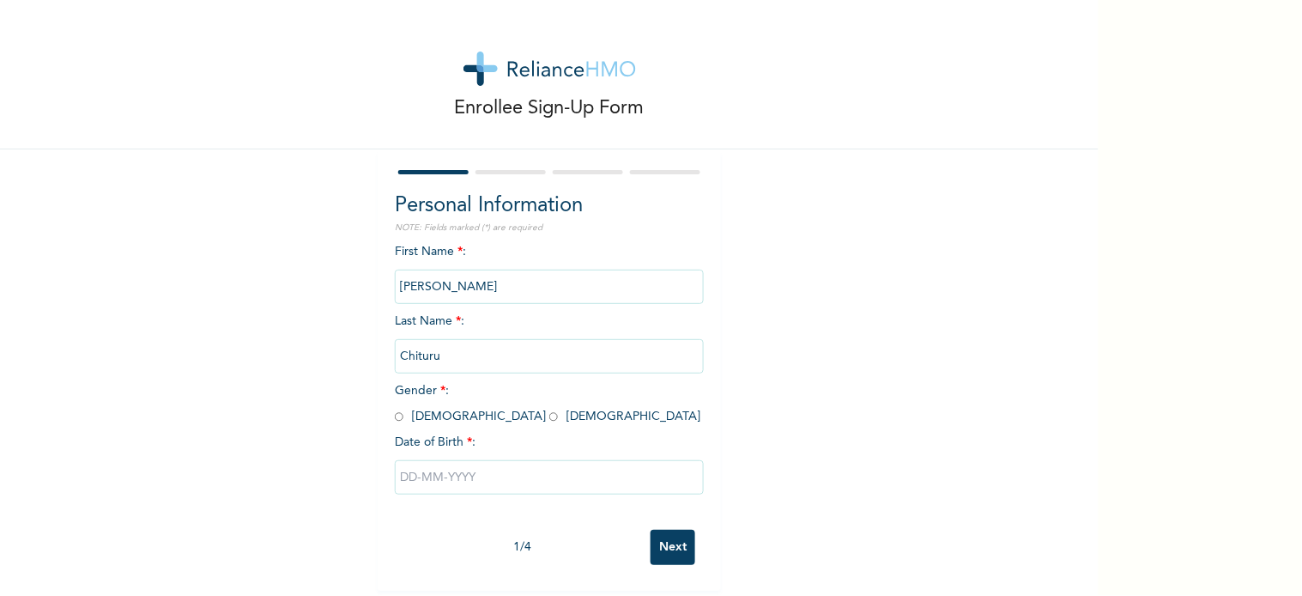
click at [496, 468] on input "text" at bounding box center [549, 477] width 309 height 34
select select "9"
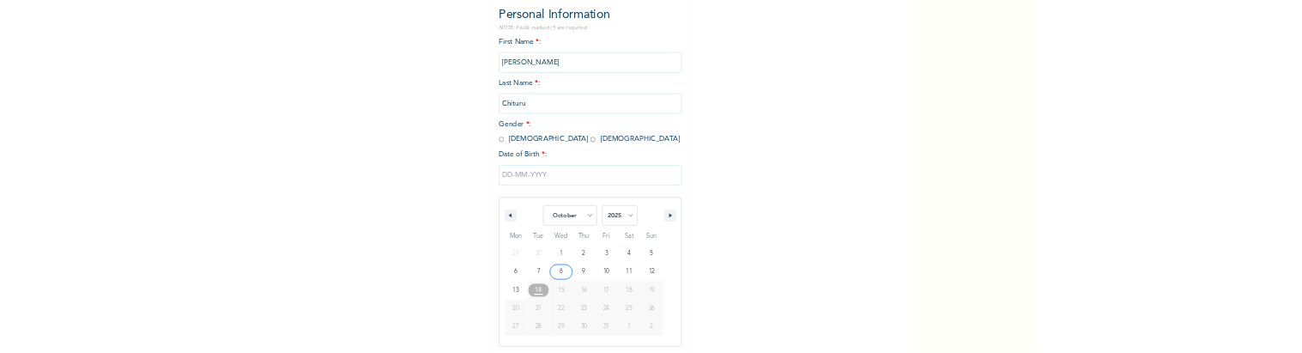
scroll to position [186, 0]
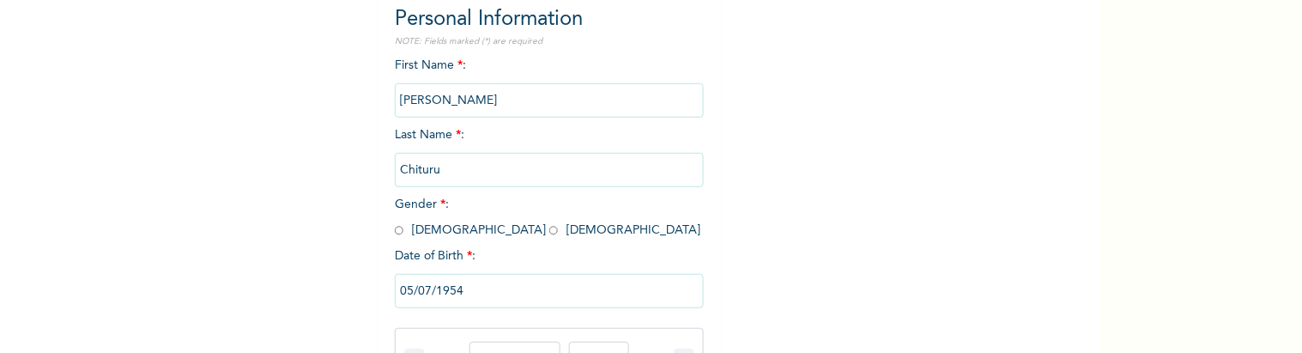
click at [475, 229] on span "Gender * : Male Female" at bounding box center [548, 217] width 306 height 38
click at [549, 225] on input "radio" at bounding box center [553, 230] width 9 height 16
radio input "true"
click at [476, 160] on input "Chituru" at bounding box center [549, 170] width 309 height 34
click at [446, 281] on input "text" at bounding box center [549, 291] width 309 height 34
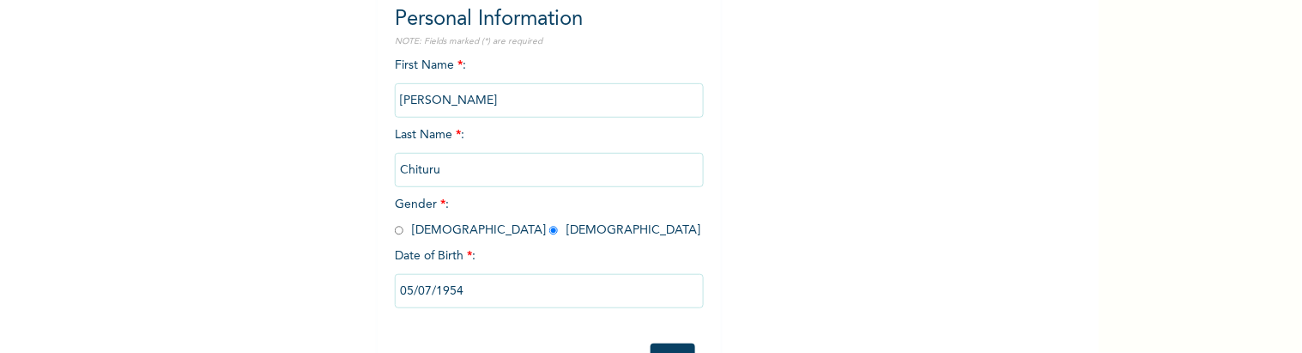
select select "9"
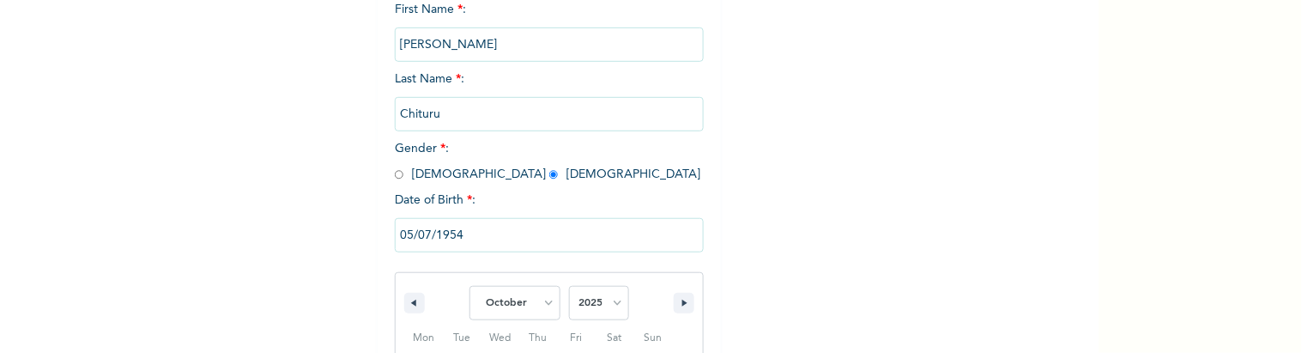
scroll to position [232, 0]
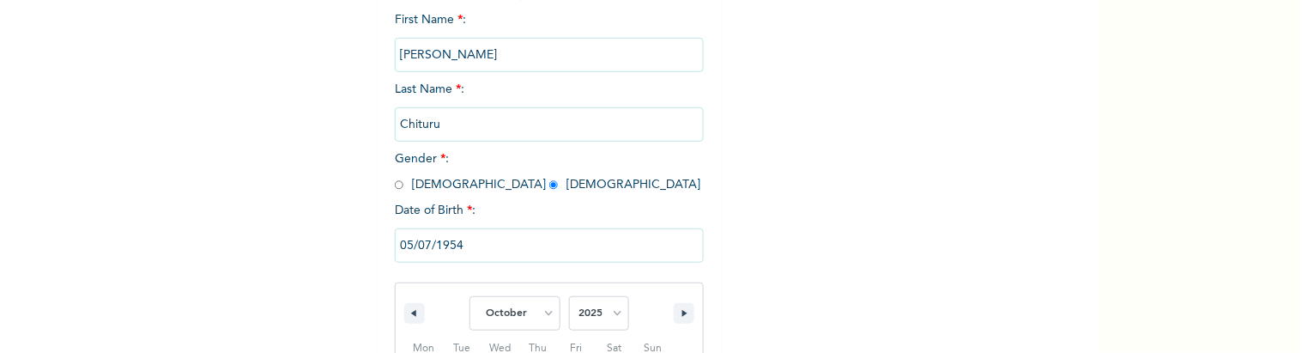
click at [510, 118] on input "Chituru" at bounding box center [549, 124] width 309 height 34
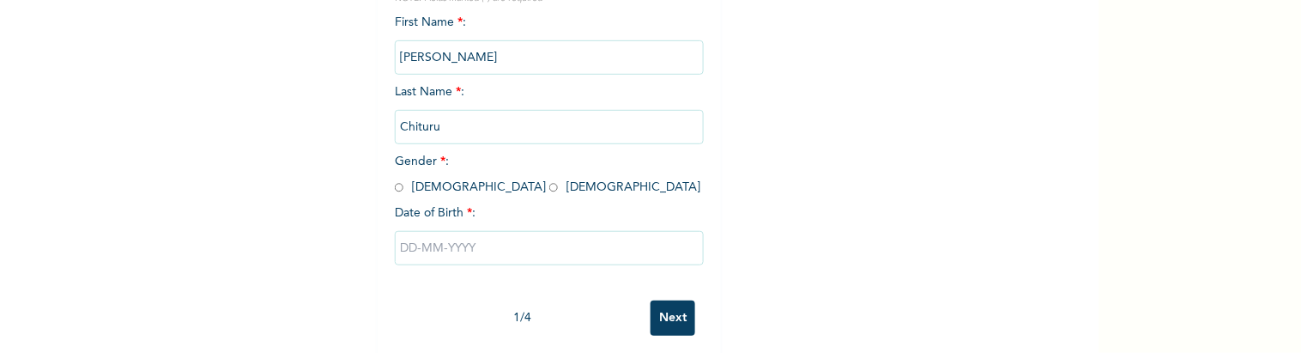
scroll to position [253, 0]
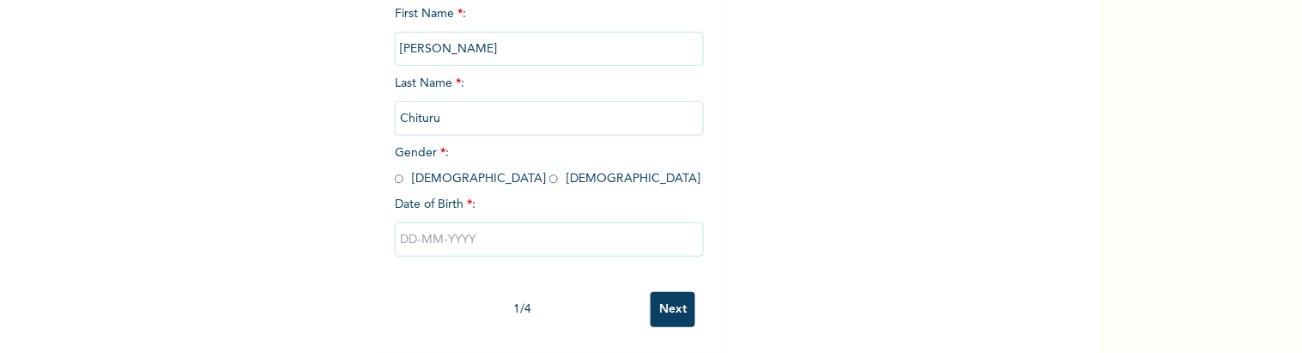
click at [472, 163] on span "Gender * : [DEMOGRAPHIC_DATA] [DEMOGRAPHIC_DATA]" at bounding box center [548, 166] width 306 height 38
click at [549, 171] on input "radio" at bounding box center [553, 179] width 9 height 16
radio input "true"
click at [667, 294] on input "Next" at bounding box center [673, 309] width 45 height 35
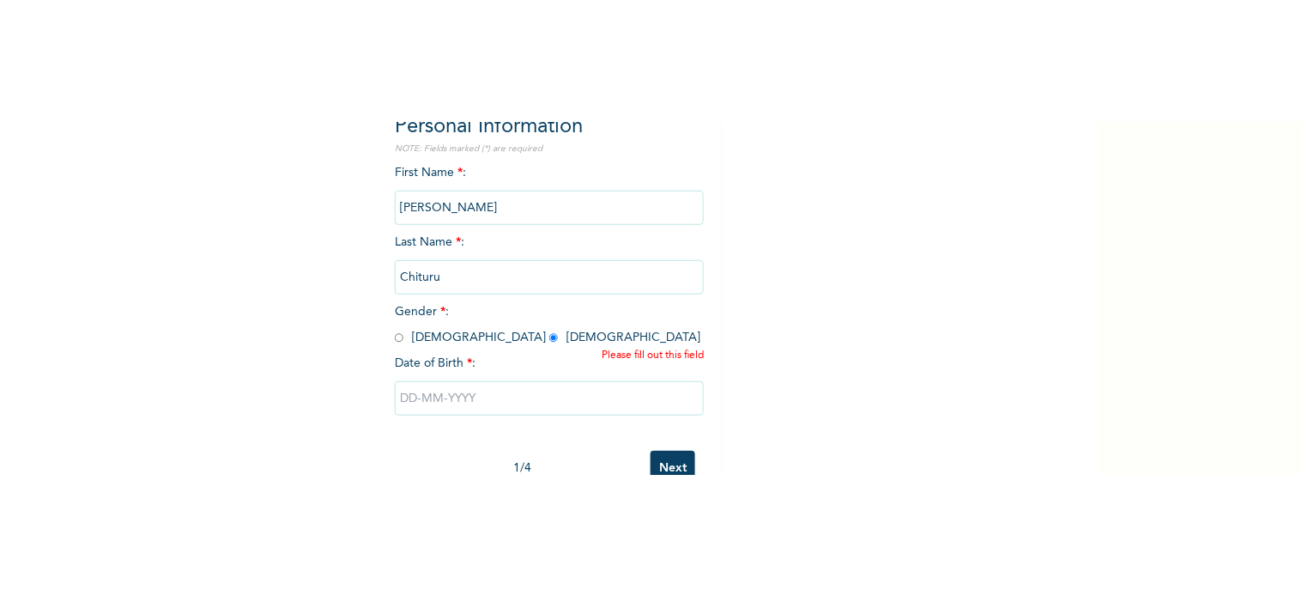
scroll to position [306, 0]
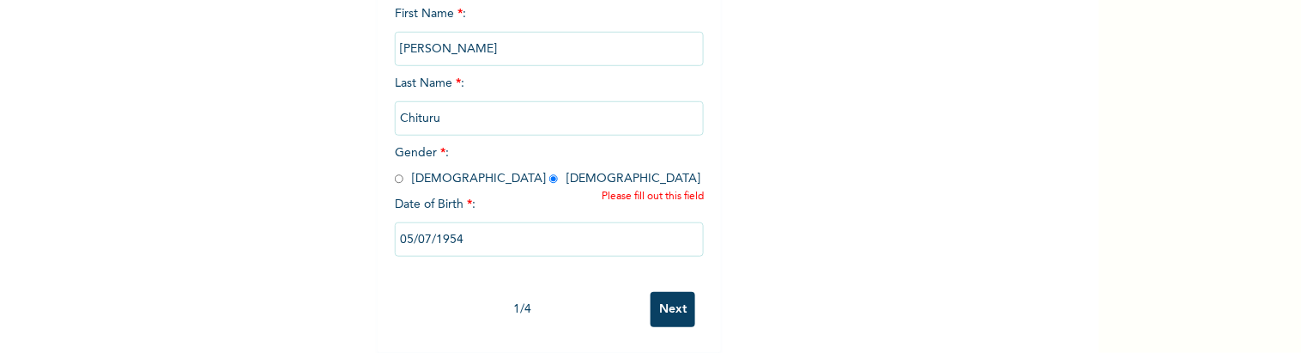
click at [659, 294] on input "Next" at bounding box center [673, 309] width 45 height 35
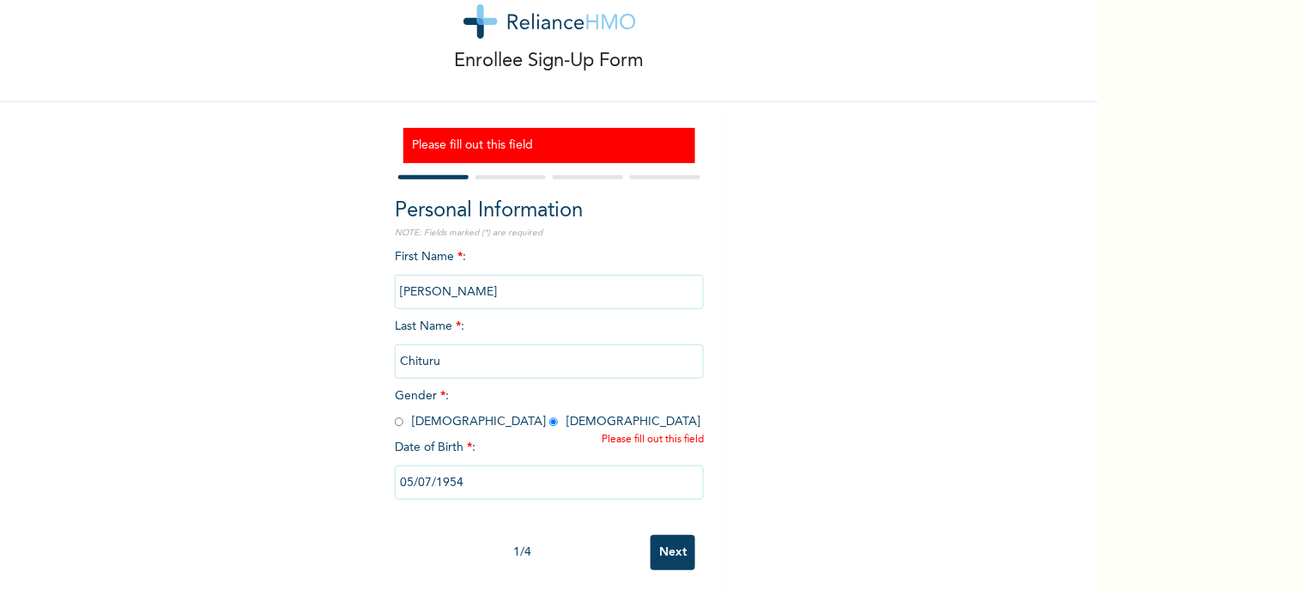
scroll to position [63, 0]
